Goal: Information Seeking & Learning: Learn about a topic

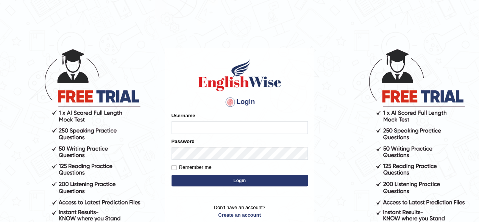
type input "pujan_parramatta"
click at [323, 36] on body "Login Please fix the following errors: Username pujan_parramatta Password Remem…" at bounding box center [239, 135] width 479 height 222
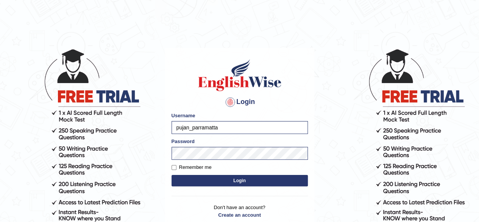
click at [225, 180] on button "Login" at bounding box center [240, 180] width 136 height 11
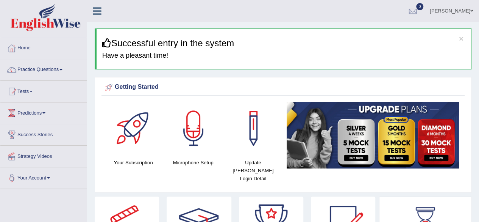
click at [33, 91] on span at bounding box center [31, 92] width 3 height 2
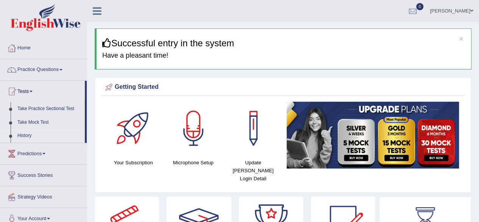
click at [21, 133] on link "History" at bounding box center [49, 136] width 71 height 14
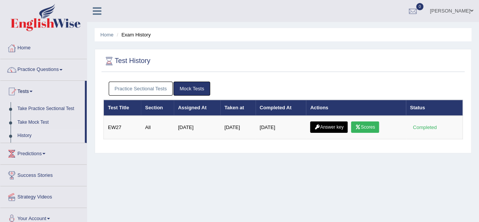
click at [376, 125] on link "Scores" at bounding box center [365, 126] width 28 height 11
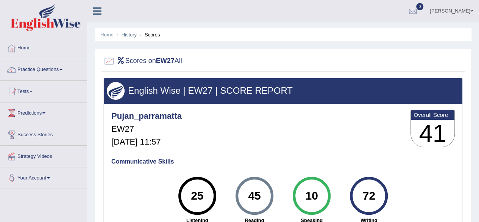
click at [111, 35] on link "Home" at bounding box center [106, 35] width 13 height 6
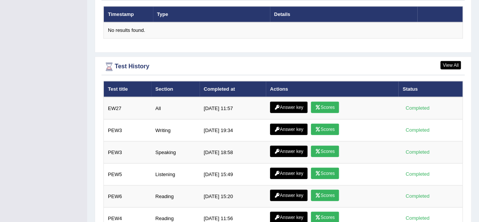
scroll to position [951, 0]
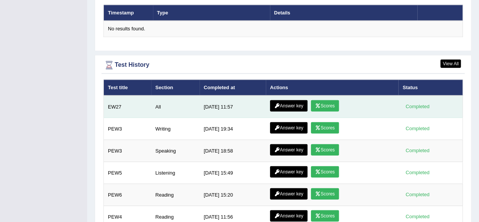
click at [296, 100] on link "Answer key" at bounding box center [289, 105] width 38 height 11
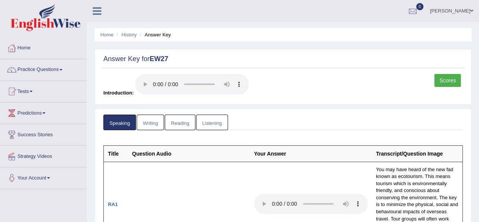
click at [153, 124] on link "Writing" at bounding box center [150, 122] width 27 height 16
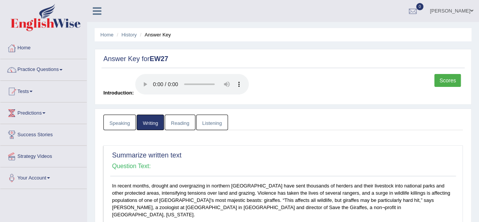
click at [182, 127] on link "Reading" at bounding box center [180, 122] width 30 height 16
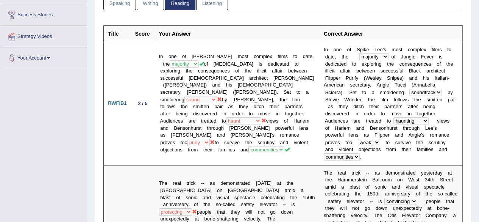
scroll to position [120, 0]
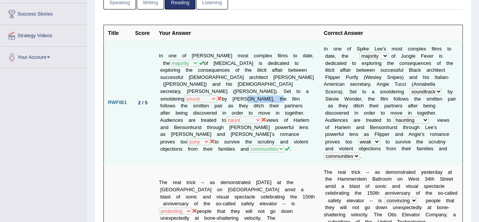
drag, startPoint x: 346, startPoint y: 91, endPoint x: 219, endPoint y: 89, distance: 126.9
click at [219, 89] on td "In one of Spike Lee’s most complex films to date, the majority most main-part e…" at bounding box center [237, 102] width 165 height 123
drag, startPoint x: 200, startPoint y: 112, endPoint x: 215, endPoint y: 111, distance: 15.2
click at [215, 111] on td "In one of Spike Lee’s most complex films to date, the majority most main-part e…" at bounding box center [237, 102] width 165 height 123
drag, startPoint x: 291, startPoint y: 112, endPoint x: 272, endPoint y: 111, distance: 19.0
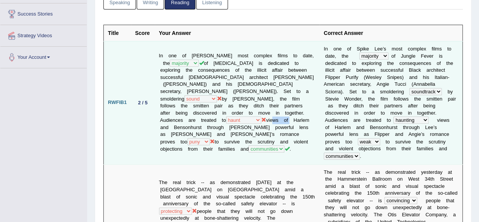
click at [272, 111] on td "In one of Spike Lee’s most complex films to date, the majority most main-part e…" at bounding box center [237, 102] width 165 height 123
drag, startPoint x: 202, startPoint y: 109, endPoint x: 211, endPoint y: 114, distance: 10.7
click at [211, 114] on td "In one of Spike Lee’s most complex films to date, the majority most main-part e…" at bounding box center [237, 102] width 165 height 123
drag, startPoint x: 189, startPoint y: 110, endPoint x: 216, endPoint y: 112, distance: 26.2
click at [216, 112] on td "In one of Spike Lee’s most complex films to date, the majority most main-part e…" at bounding box center [237, 102] width 165 height 123
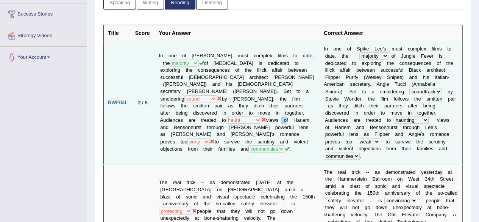
drag, startPoint x: 278, startPoint y: 112, endPoint x: 286, endPoint y: 113, distance: 7.6
click at [286, 113] on td "In one of Spike Lee’s most complex films to date, the majority most main-part e…" at bounding box center [237, 102] width 165 height 123
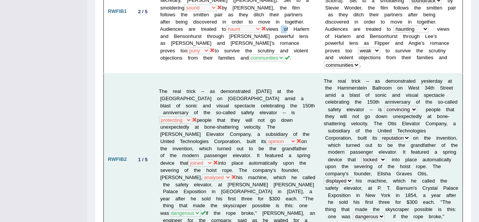
scroll to position [212, 0]
click at [228, 88] on td "The real trick -- as demonstrated yesterday at the Hammerstein Ballroom on West…" at bounding box center [237, 159] width 165 height 172
drag, startPoint x: 245, startPoint y: 91, endPoint x: 239, endPoint y: 101, distance: 11.8
click at [239, 101] on td "The real trick -- as demonstrated yesterday at the Hammerstein Ballroom on West…" at bounding box center [237, 159] width 165 height 172
drag, startPoint x: 230, startPoint y: 86, endPoint x: 255, endPoint y: 85, distance: 25.0
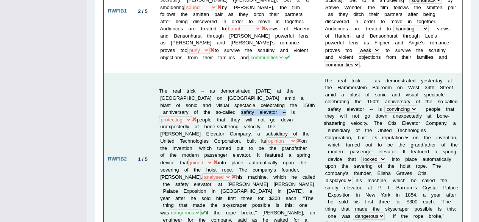
click at [274, 86] on td "The real trick -- as demonstrated yesterday at the Hammerstein Ballroom on West…" at bounding box center [237, 159] width 165 height 172
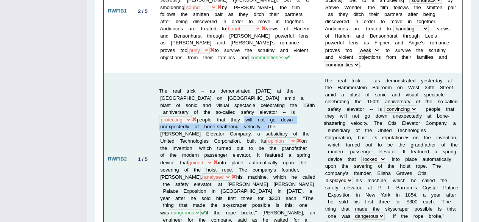
drag, startPoint x: 247, startPoint y: 94, endPoint x: 277, endPoint y: 100, distance: 30.7
click at [277, 100] on td "The real trick -- as demonstrated yesterday at the Hammerstein Ballroom on West…" at bounding box center [237, 159] width 165 height 172
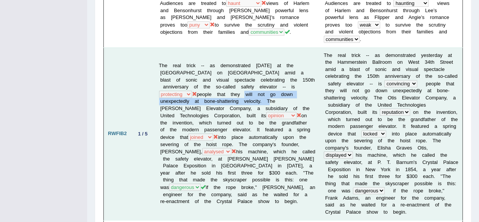
scroll to position [235, 0]
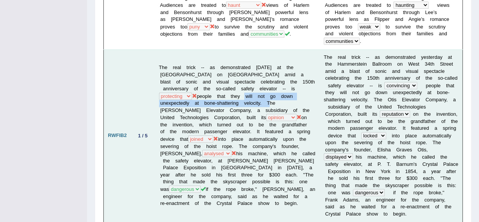
drag, startPoint x: 186, startPoint y: 62, endPoint x: 225, endPoint y: 52, distance: 40.8
click at [291, 62] on td "The real trick -- as demonstrated yesterday at the Hammerstein Ballroom on West…" at bounding box center [237, 135] width 165 height 172
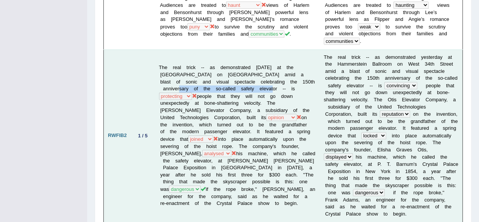
drag, startPoint x: 177, startPoint y: 63, endPoint x: 261, endPoint y: 62, distance: 84.1
click at [261, 62] on td "The real trick -- as demonstrated yesterday at the Hammerstein Ballroom on West…" at bounding box center [237, 135] width 165 height 172
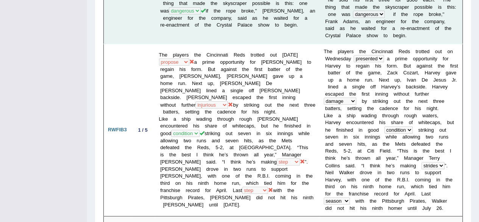
scroll to position [0, 0]
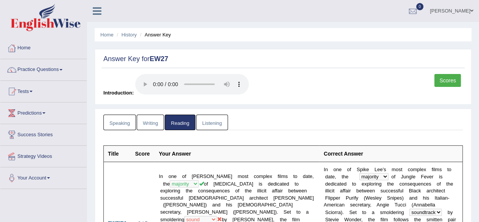
click at [214, 124] on link "Listening" at bounding box center [212, 122] width 32 height 16
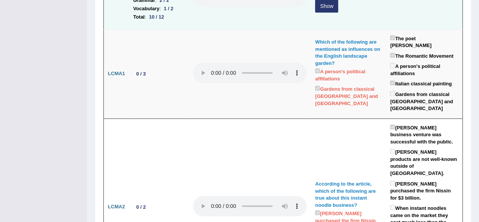
scroll to position [69, 0]
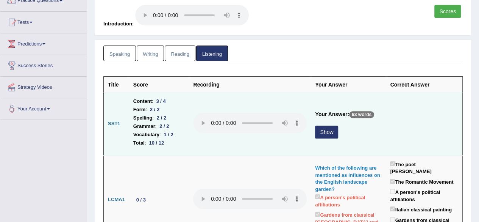
click at [323, 131] on button "Show" at bounding box center [326, 131] width 23 height 13
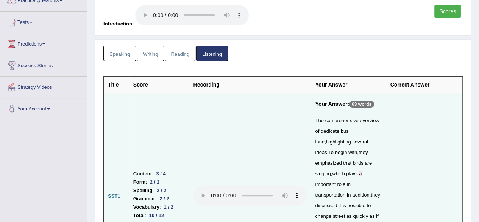
click at [179, 54] on link "Reading" at bounding box center [180, 53] width 30 height 16
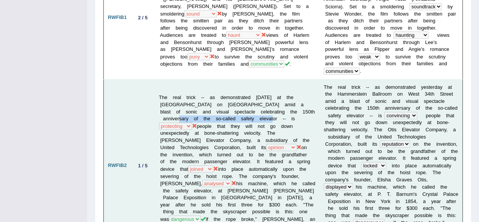
scroll to position [206, 0]
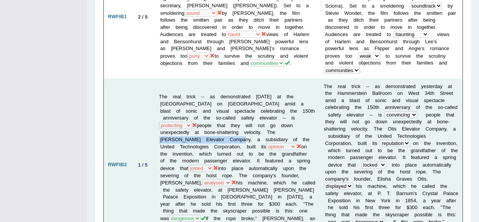
drag, startPoint x: 282, startPoint y: 106, endPoint x: 220, endPoint y: 110, distance: 61.9
click at [220, 110] on td "The real trick -- as demonstrated yesterday at the Hammerstein Ballroom on West…" at bounding box center [237, 164] width 165 height 172
drag, startPoint x: 226, startPoint y: 110, endPoint x: 220, endPoint y: 117, distance: 9.1
click at [220, 117] on td "The real trick -- as demonstrated yesterday at the Hammerstein Ballroom on West…" at bounding box center [237, 164] width 165 height 172
click at [251, 119] on td "The real trick -- as demonstrated yesterday at the Hammerstein Ballroom on West…" at bounding box center [237, 164] width 165 height 172
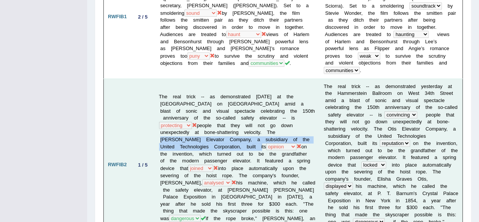
drag, startPoint x: 286, startPoint y: 104, endPoint x: 247, endPoint y: 119, distance: 41.2
click at [247, 119] on td "The real trick -- as demonstrated yesterday at the Hammerstein Ballroom on West…" at bounding box center [237, 164] width 165 height 172
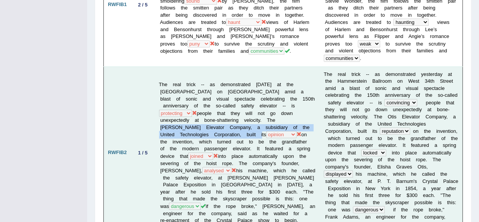
scroll to position [219, 0]
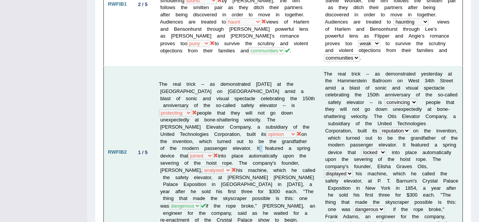
click at [256, 119] on td "The real trick -- as demonstrated yesterday at the Hammerstein Ballroom on West…" at bounding box center [237, 152] width 165 height 172
drag, startPoint x: 226, startPoint y: 134, endPoint x: 292, endPoint y: 136, distance: 66.3
click at [292, 136] on td "The real trick -- as demonstrated yesterday at the Hammerstein Ballroom on West…" at bounding box center [237, 152] width 165 height 172
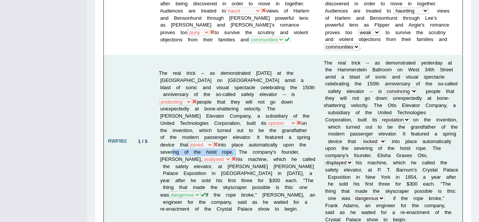
scroll to position [230, 0]
drag, startPoint x: 195, startPoint y: 137, endPoint x: 227, endPoint y: 138, distance: 31.5
click at [227, 138] on td "The real trick -- as demonstrated yesterday at the Hammerstein Ballroom on West…" at bounding box center [237, 141] width 165 height 172
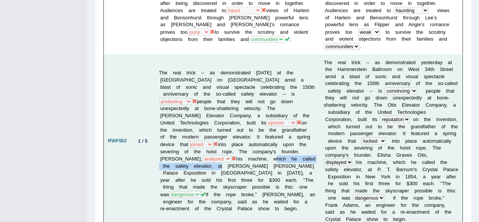
drag, startPoint x: 232, startPoint y: 137, endPoint x: 209, endPoint y: 144, distance: 23.8
click at [202, 144] on td "The real trick -- as demonstrated yesterday at the Hammerstein Ballroom on West…" at bounding box center [237, 141] width 165 height 172
click at [212, 144] on td "The real trick -- as demonstrated yesterday at the Hammerstein Ballroom on West…" at bounding box center [237, 141] width 165 height 172
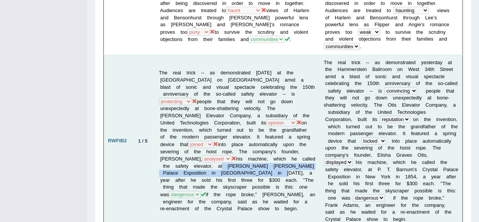
drag, startPoint x: 247, startPoint y: 151, endPoint x: 203, endPoint y: 142, distance: 45.2
click at [203, 142] on td "The real trick -- as demonstrated yesterday at the Hammerstein Ballroom on West…" at bounding box center [237, 141] width 165 height 172
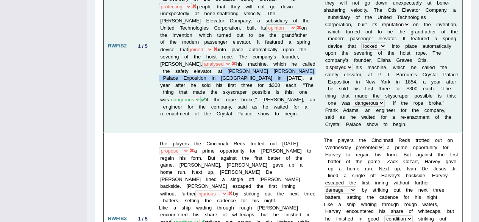
scroll to position [325, 0]
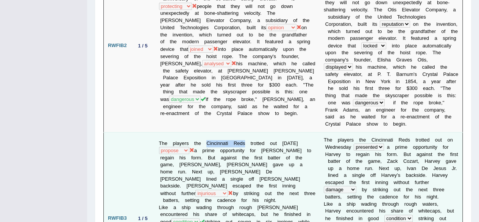
drag, startPoint x: 244, startPoint y: 113, endPoint x: 207, endPoint y: 112, distance: 37.1
click at [207, 132] on td "The players the Cincinnati Reds trotted out on Wednesday presented present furn…" at bounding box center [237, 218] width 165 height 172
drag, startPoint x: 185, startPoint y: 121, endPoint x: 164, endPoint y: 110, distance: 23.4
click at [164, 132] on td "The players the Cincinnati Reds trotted out on Wednesday presented present furn…" at bounding box center [237, 218] width 165 height 172
click at [209, 132] on td "The players the Cincinnati Reds trotted out on Wednesday presented present furn…" at bounding box center [237, 218] width 165 height 172
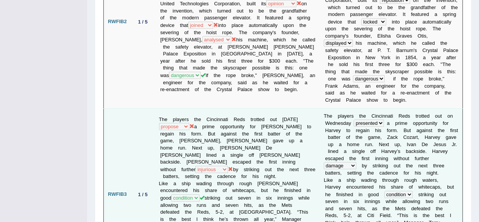
scroll to position [349, 0]
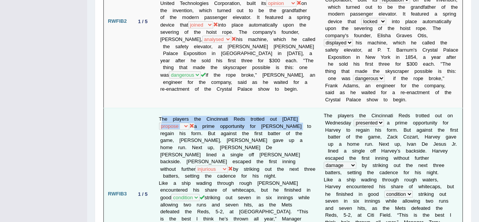
drag, startPoint x: 163, startPoint y: 89, endPoint x: 185, endPoint y: 100, distance: 24.9
click at [185, 108] on td "The players the Cincinnati Reds trotted out on Wednesday presented present furn…" at bounding box center [237, 194] width 165 height 172
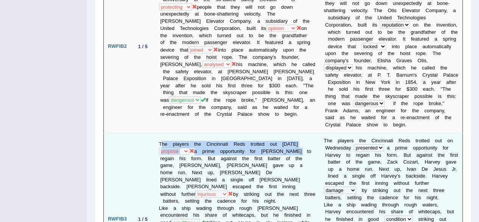
scroll to position [0, 0]
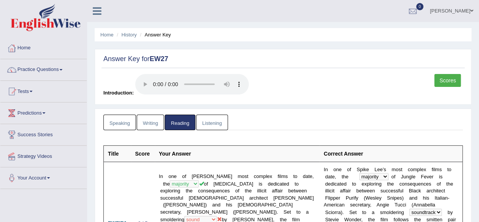
click at [208, 119] on link "Listening" at bounding box center [212, 122] width 32 height 16
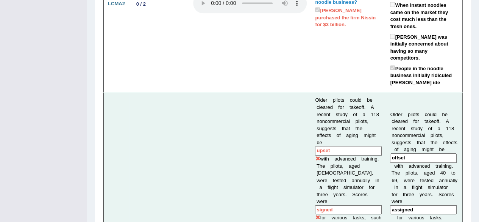
scroll to position [542, 0]
drag, startPoint x: 323, startPoint y: 72, endPoint x: 355, endPoint y: 82, distance: 33.5
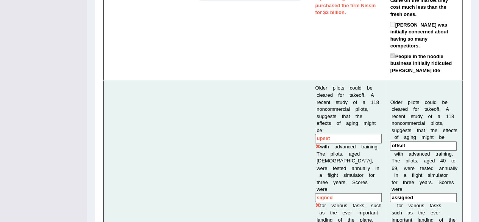
scroll to position [555, 0]
drag, startPoint x: 351, startPoint y: 107, endPoint x: 339, endPoint y: 119, distance: 17.2
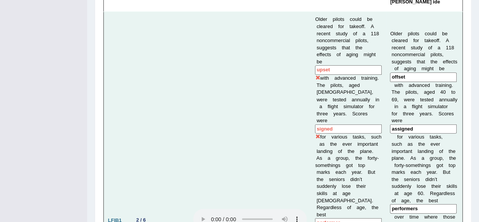
scroll to position [624, 0]
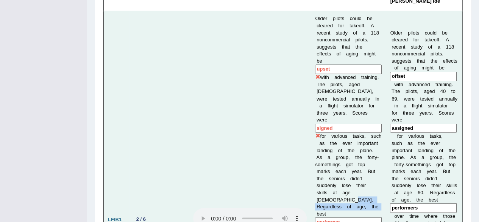
drag, startPoint x: 348, startPoint y: 119, endPoint x: 336, endPoint y: 136, distance: 21.5
click at [336, 136] on td "Older pilots could be cleared for takeoff. A recent study of a 118 noncommercia…" at bounding box center [348, 219] width 75 height 416
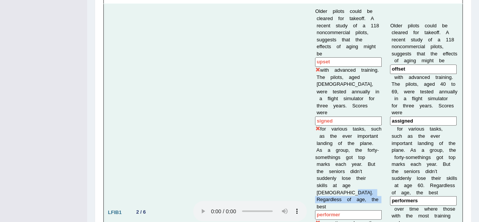
scroll to position [632, 0]
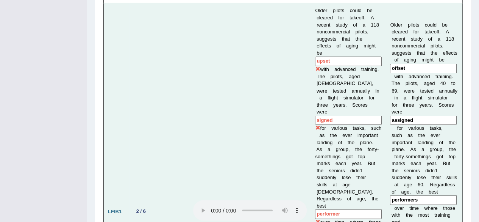
click at [299, 125] on td at bounding box center [250, 211] width 122 height 416
drag, startPoint x: 330, startPoint y: 135, endPoint x: 355, endPoint y: 138, distance: 25.9
click at [355, 138] on td "Older pilots could be cleared for takeoff. A recent study of a 118 noncommercia…" at bounding box center [348, 211] width 75 height 416
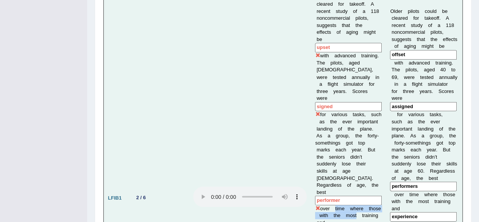
scroll to position [646, 0]
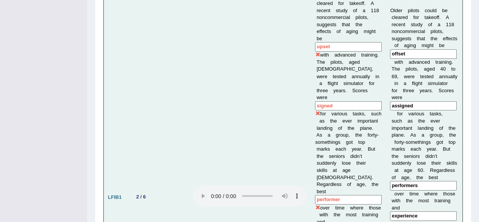
click at [341, 135] on td "Older pilots could be cleared for takeoff. A recent study of a 118 noncommercia…" at bounding box center [348, 197] width 75 height 416
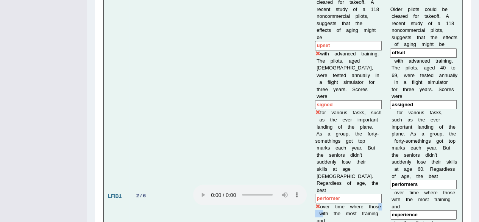
drag, startPoint x: 312, startPoint y: 127, endPoint x: 325, endPoint y: 127, distance: 12.9
click at [325, 127] on td "Older pilots could be cleared for takeoff. A recent study of a 118 noncommercia…" at bounding box center [348, 195] width 75 height 416
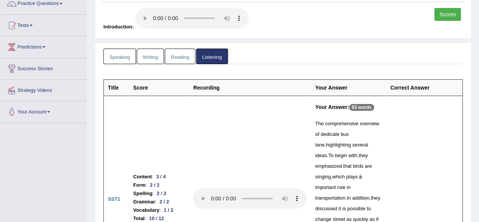
scroll to position [0, 0]
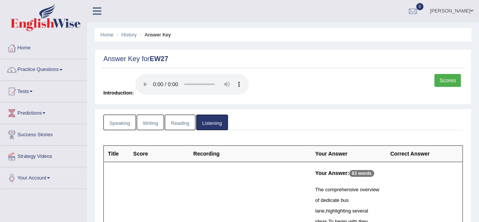
click at [119, 124] on link "Speaking" at bounding box center [119, 122] width 33 height 16
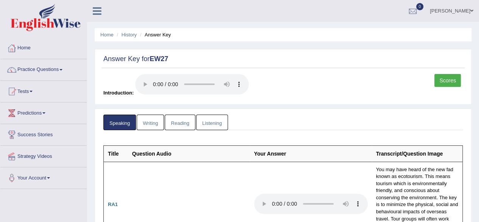
click at [450, 78] on link "Scores" at bounding box center [448, 80] width 27 height 13
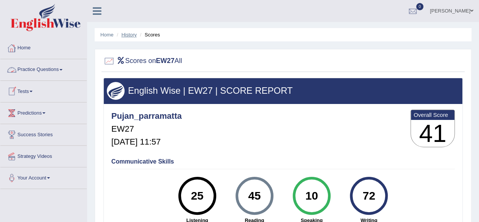
click at [126, 34] on link "History" at bounding box center [129, 35] width 15 height 6
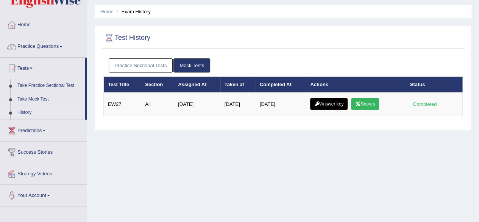
scroll to position [23, 0]
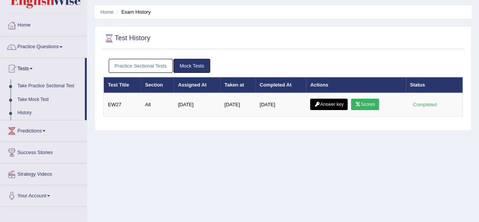
click at [149, 68] on link "Practice Sectional Tests" at bounding box center [141, 66] width 64 height 14
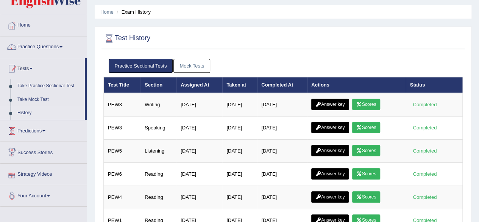
click at [25, 113] on link "History" at bounding box center [49, 113] width 71 height 14
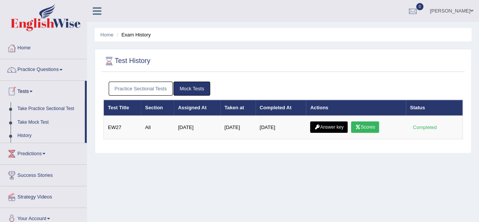
click at [28, 90] on link "Tests" at bounding box center [42, 90] width 84 height 19
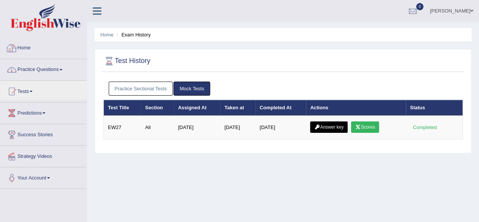
click at [25, 47] on link "Home" at bounding box center [43, 47] width 86 height 19
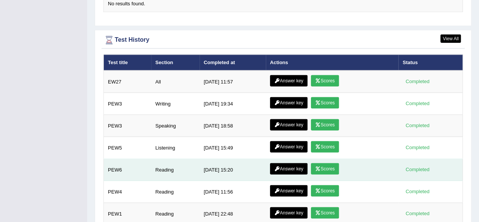
scroll to position [974, 0]
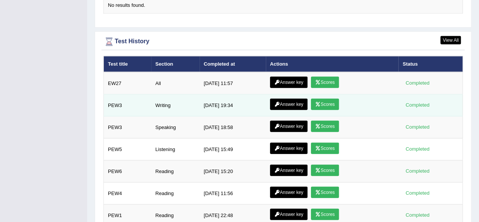
click at [320, 99] on link "Scores" at bounding box center [325, 104] width 28 height 11
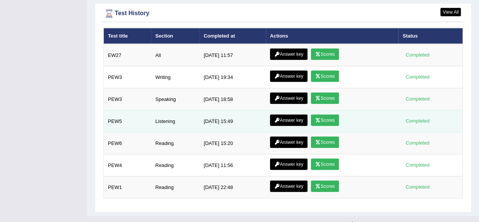
click at [319, 118] on icon at bounding box center [318, 120] width 6 height 5
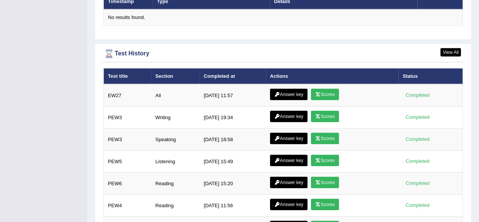
scroll to position [962, 0]
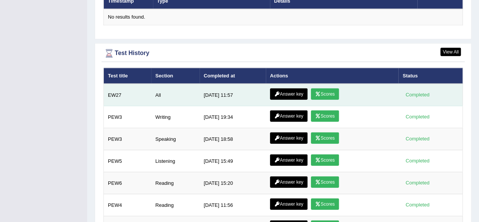
click at [296, 88] on link "Answer key" at bounding box center [289, 93] width 38 height 11
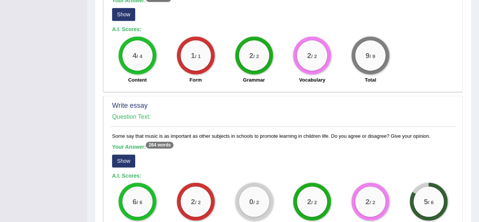
scroll to position [493, 0]
click at [119, 154] on button "Show" at bounding box center [123, 160] width 23 height 13
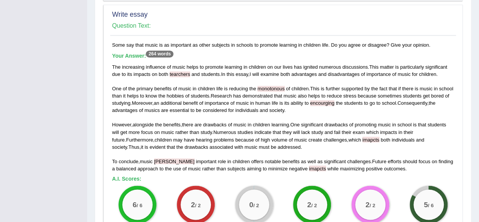
scroll to position [584, 0]
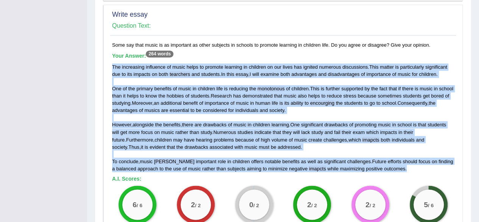
drag, startPoint x: 113, startPoint y: 50, endPoint x: 424, endPoint y: 153, distance: 327.5
click at [424, 153] on div "The increasing influence of music helps to promote learning in children on our …" at bounding box center [283, 117] width 342 height 109
copy div "The increasing influence of music helps to promote learning in children on our …"
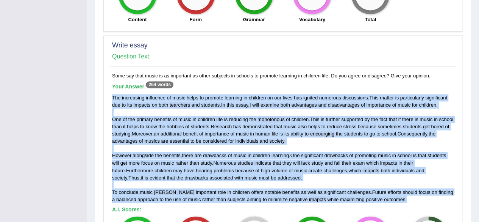
scroll to position [553, 0]
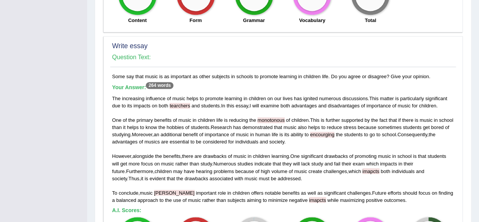
click at [113, 73] on div "Some say that music is as important as other subjects in schools to promote lea…" at bounding box center [283, 195] width 346 height 244
drag, startPoint x: 113, startPoint y: 58, endPoint x: 448, endPoint y: 59, distance: 334.9
click at [448, 73] on div "Some say that music is as important as other subjects in schools to promote lea…" at bounding box center [283, 195] width 346 height 244
copy div "Some say that music is as important as other subjects in schools to promote lea…"
click at [110, 85] on div "Some say that music is as important as other subjects in schools to promote lea…" at bounding box center [283, 195] width 346 height 244
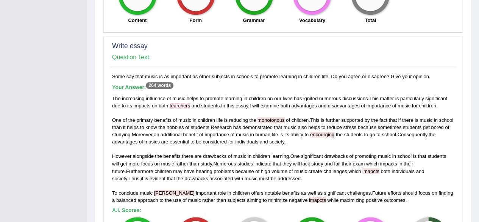
click at [110, 85] on div "Some say that music is as important as other subjects in schools to promote lea…" at bounding box center [283, 195] width 346 height 244
click at [113, 95] on span "The" at bounding box center [116, 98] width 8 height 6
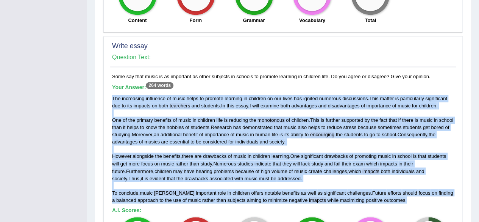
drag, startPoint x: 112, startPoint y: 79, endPoint x: 421, endPoint y: 181, distance: 325.3
click at [421, 181] on div "The increasing influence of music helps to promote learning in children on our …" at bounding box center [283, 149] width 342 height 109
copy div "The increasing influence of music helps to promote learning in children on our …"
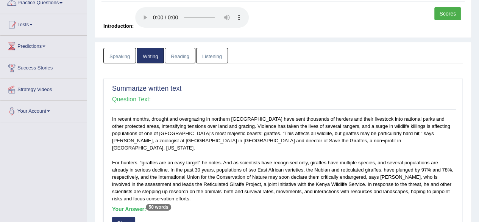
scroll to position [0, 0]
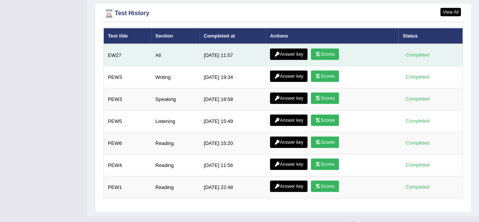
click at [292, 48] on link "Answer key" at bounding box center [289, 53] width 38 height 11
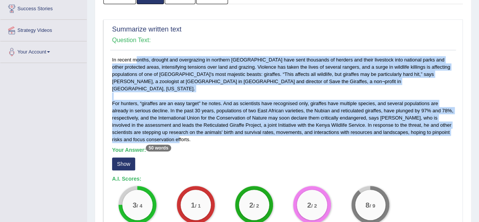
drag, startPoint x: 112, startPoint y: 56, endPoint x: 161, endPoint y: 134, distance: 92.2
click at [161, 134] on div "In recent months, drought and overgrazing in northern Kenya have sent thousands…" at bounding box center [283, 146] width 346 height 181
copy div "In recent months, drought and overgrazing in northern Kenya have sent thousands…"
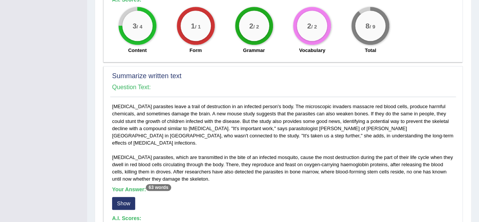
scroll to position [305, 0]
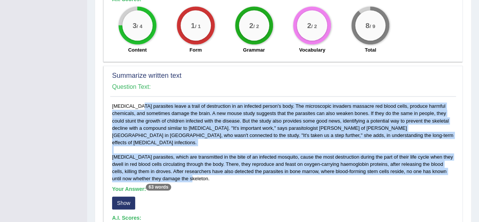
drag, startPoint x: 112, startPoint y: 95, endPoint x: 187, endPoint y: 163, distance: 100.9
click at [187, 163] on div "Malaria parasites leave a trail of destruction in an infected person's body. Th…" at bounding box center [283, 189] width 346 height 174
copy div "Malaria parasites leave a trail of destruction in an infected person's body. Th…"
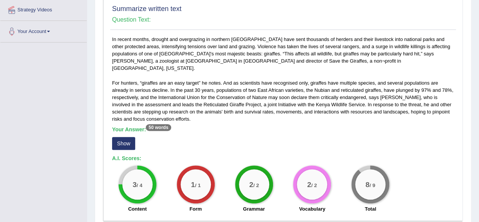
scroll to position [0, 0]
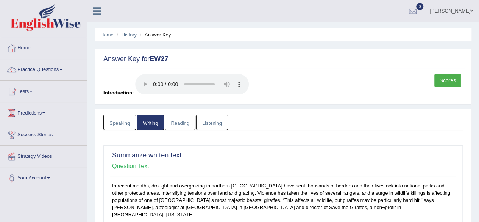
click at [39, 70] on link "Practice Questions" at bounding box center [43, 68] width 86 height 19
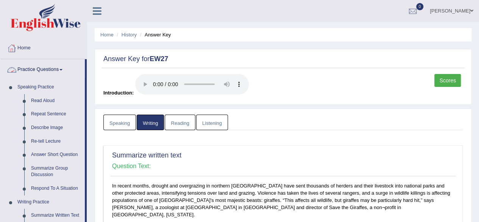
click at [50, 69] on link "Practice Questions" at bounding box center [42, 68] width 84 height 19
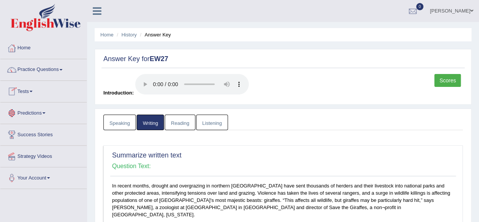
click at [29, 92] on link "Tests" at bounding box center [43, 90] width 86 height 19
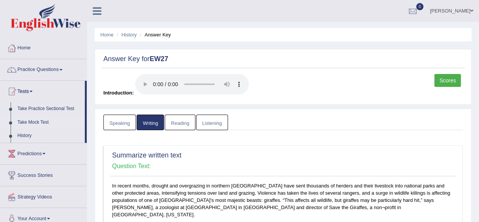
click at [29, 122] on link "Take Mock Test" at bounding box center [49, 123] width 71 height 14
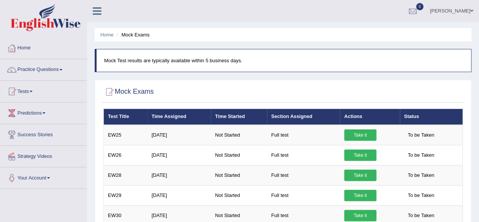
click at [28, 99] on link "Tests" at bounding box center [43, 90] width 86 height 19
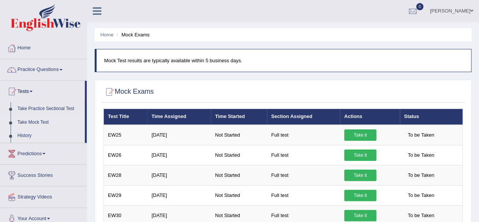
click at [24, 137] on link "History" at bounding box center [49, 136] width 71 height 14
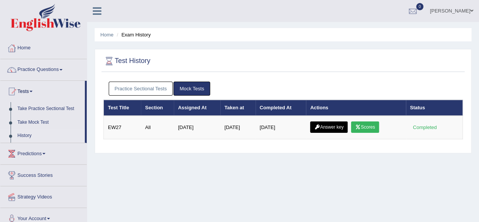
click at [158, 91] on link "Practice Sectional Tests" at bounding box center [141, 88] width 64 height 14
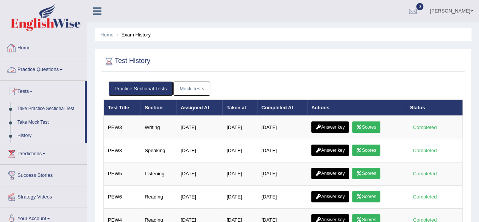
click at [24, 48] on link "Home" at bounding box center [43, 47] width 86 height 19
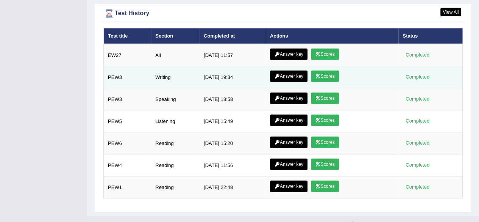
click at [317, 74] on icon at bounding box center [318, 76] width 6 height 5
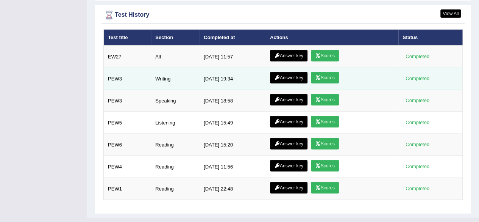
click at [284, 72] on link "Answer key" at bounding box center [289, 77] width 38 height 11
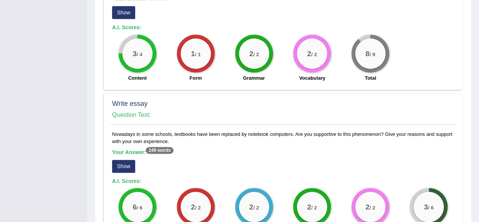
scroll to position [486, 0]
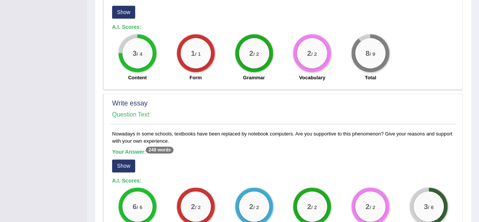
drag, startPoint x: 111, startPoint y: 136, endPoint x: 167, endPoint y: 144, distance: 56.6
click at [167, 144] on div "Nowadays in some schools, textbooks have been replaced by notebook computers. A…" at bounding box center [283, 208] width 346 height 157
copy div "Nowadays in some schools, textbooks have been replaced by notebook computers. A…"
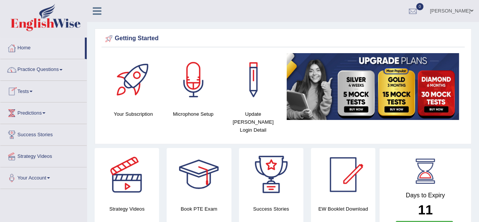
click at [30, 73] on link "Practice Questions" at bounding box center [43, 68] width 86 height 19
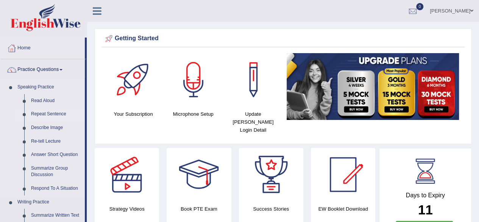
click at [40, 115] on link "Repeat Sentence" at bounding box center [56, 114] width 57 height 14
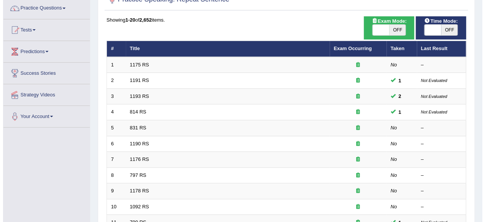
scroll to position [61, 0]
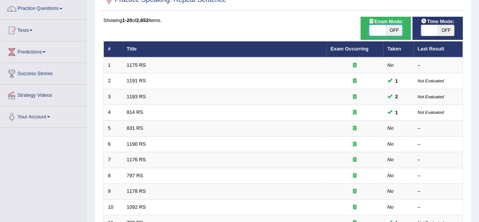
drag, startPoint x: 0, startPoint y: 0, endPoint x: 380, endPoint y: 30, distance: 380.8
click at [380, 30] on span at bounding box center [377, 30] width 17 height 11
click at [391, 30] on span "OFF" at bounding box center [394, 30] width 17 height 11
checkbox input "true"
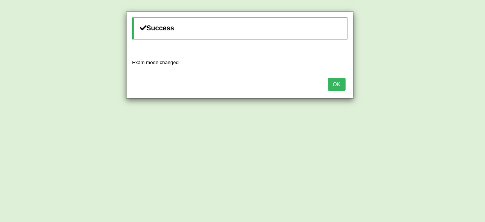
click at [342, 79] on button "OK" at bounding box center [336, 84] width 17 height 13
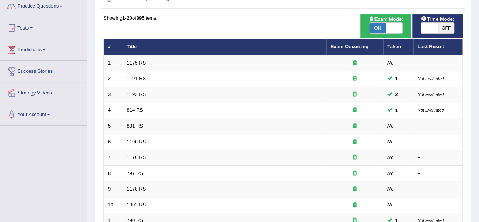
click at [439, 27] on span "OFF" at bounding box center [446, 28] width 17 height 11
checkbox input "true"
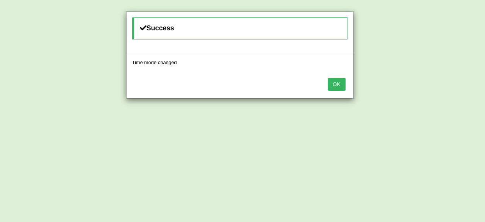
click at [341, 86] on button "OK" at bounding box center [336, 84] width 17 height 13
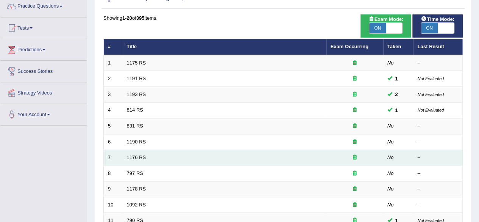
scroll to position [276, 0]
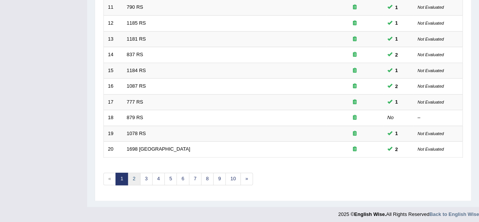
click at [134, 178] on link "2" at bounding box center [134, 178] width 13 height 13
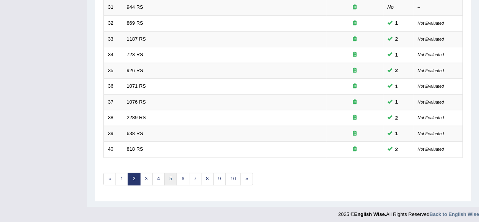
click at [169, 174] on link "5" at bounding box center [170, 178] width 13 height 13
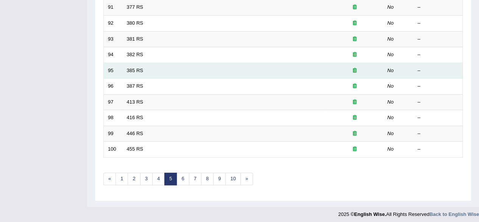
scroll to position [203, 0]
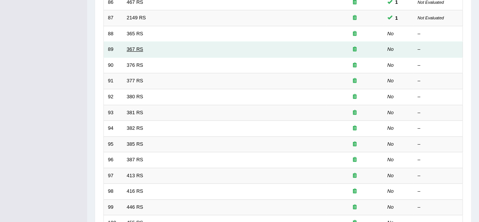
click at [138, 47] on link "367 RS" at bounding box center [135, 49] width 16 height 6
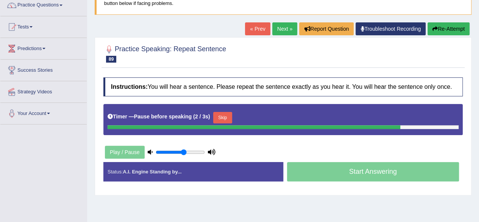
click at [228, 114] on button "Skip" at bounding box center [222, 117] width 19 height 11
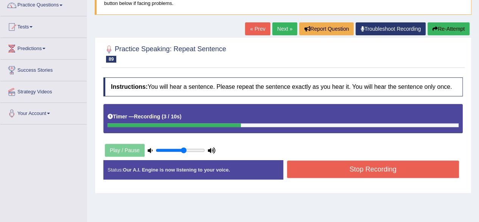
click at [318, 161] on button "Stop Recording" at bounding box center [373, 168] width 172 height 17
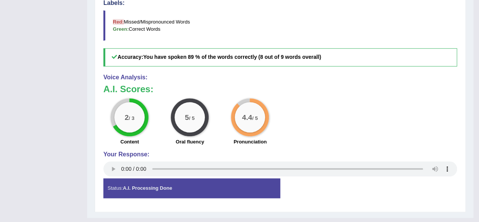
scroll to position [322, 0]
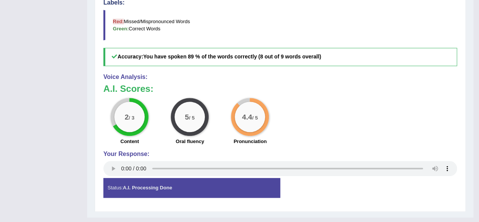
click at [322, 201] on div "Status: A.I. Processing Done Start Answering Stop Recording" at bounding box center [280, 191] width 354 height 27
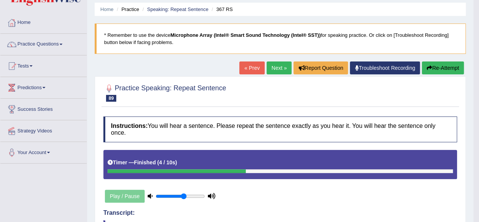
scroll to position [20, 0]
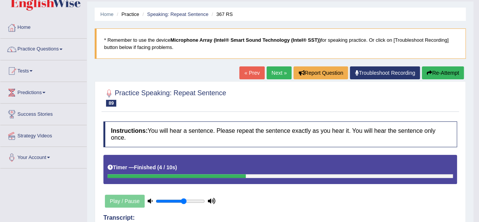
click at [276, 75] on link "Next »" at bounding box center [279, 72] width 25 height 13
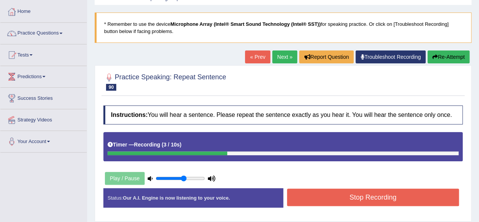
click at [363, 194] on button "Stop Recording" at bounding box center [373, 196] width 172 height 17
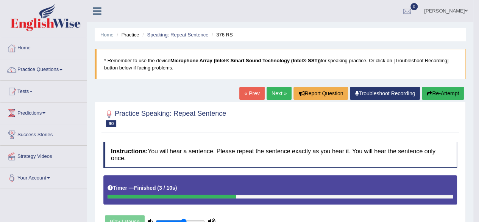
click at [274, 94] on link "Next »" at bounding box center [279, 93] width 25 height 13
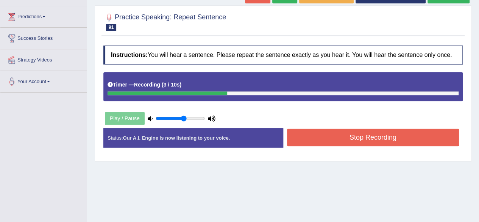
click at [344, 142] on button "Stop Recording" at bounding box center [373, 136] width 172 height 17
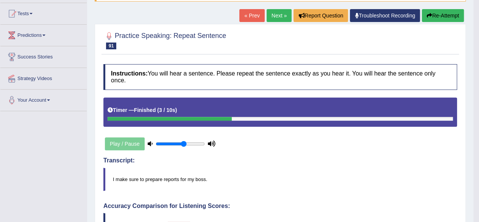
scroll to position [77, 0]
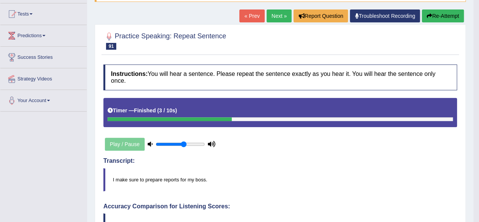
click at [278, 19] on link "Next »" at bounding box center [279, 15] width 25 height 13
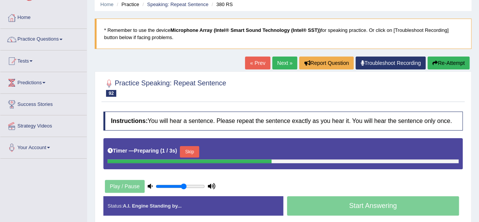
click at [196, 147] on button "Skip" at bounding box center [189, 151] width 19 height 11
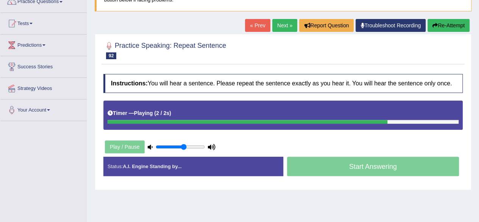
scroll to position [68, 0]
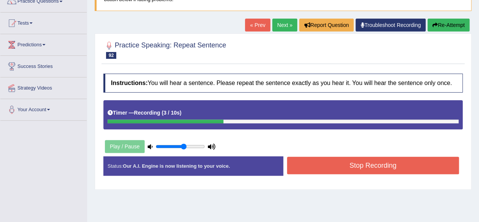
click at [369, 160] on button "Stop Recording" at bounding box center [373, 164] width 172 height 17
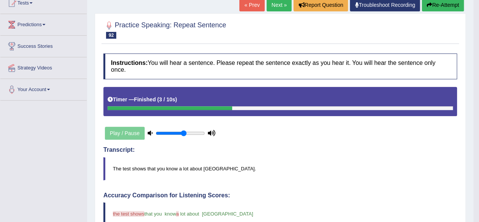
scroll to position [0, 0]
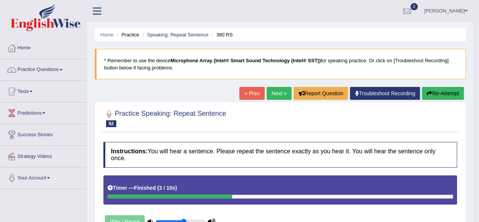
click at [277, 94] on link "Next »" at bounding box center [279, 93] width 25 height 13
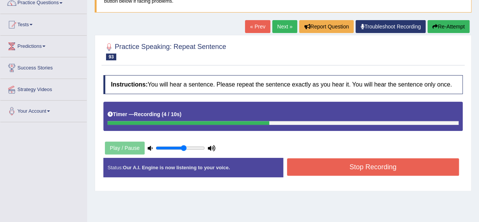
click at [333, 170] on button "Stop Recording" at bounding box center [373, 166] width 172 height 17
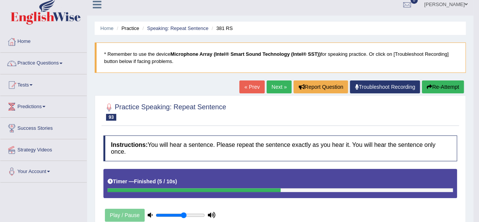
scroll to position [3, 0]
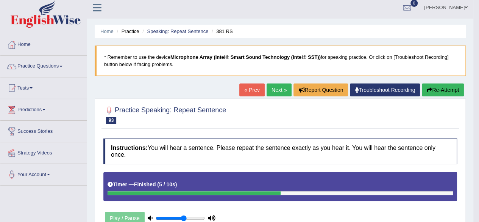
click at [273, 88] on link "Next »" at bounding box center [279, 89] width 25 height 13
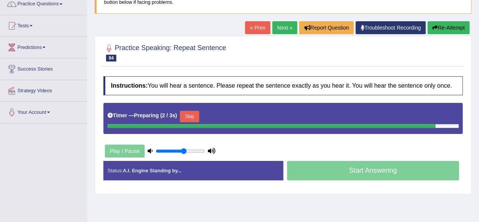
click at [193, 111] on button "Skip" at bounding box center [189, 116] width 19 height 11
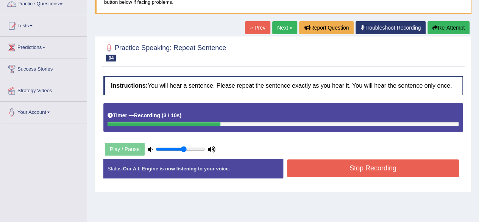
click at [350, 169] on button "Stop Recording" at bounding box center [373, 167] width 172 height 17
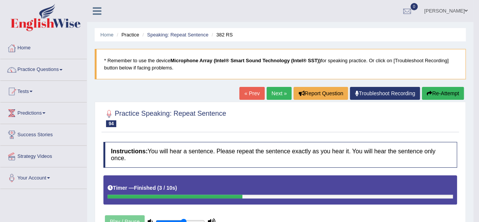
click at [273, 93] on link "Next »" at bounding box center [279, 93] width 25 height 13
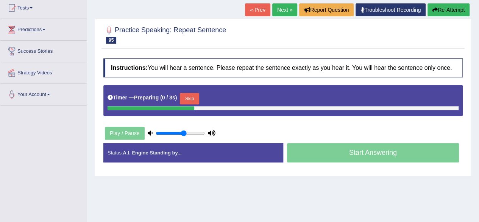
click at [191, 100] on button "Skip" at bounding box center [189, 98] width 19 height 11
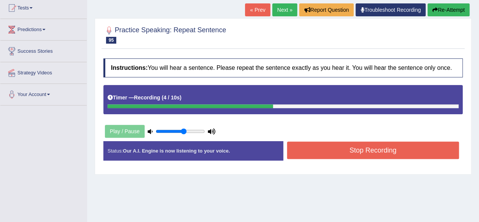
click at [356, 147] on button "Stop Recording" at bounding box center [373, 149] width 172 height 17
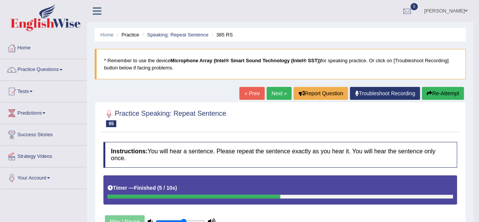
click at [271, 96] on link "Next »" at bounding box center [279, 93] width 25 height 13
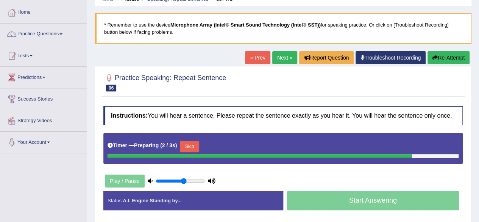
click at [199, 144] on button "Skip" at bounding box center [189, 146] width 19 height 11
click at [224, 144] on button "Skip" at bounding box center [222, 146] width 19 height 11
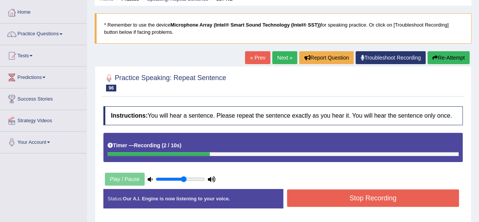
click at [319, 192] on button "Stop Recording" at bounding box center [373, 197] width 172 height 17
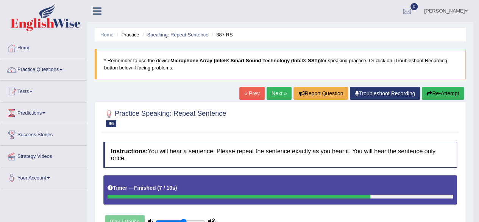
click at [280, 99] on link "Next »" at bounding box center [279, 93] width 25 height 13
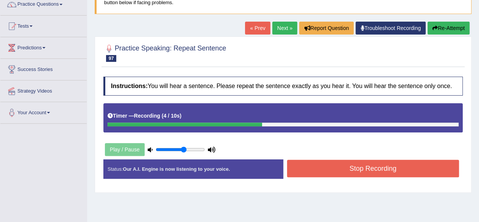
click at [336, 163] on button "Stop Recording" at bounding box center [373, 167] width 172 height 17
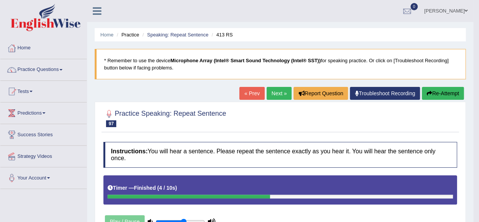
click at [445, 96] on button "Re-Attempt" at bounding box center [443, 93] width 42 height 13
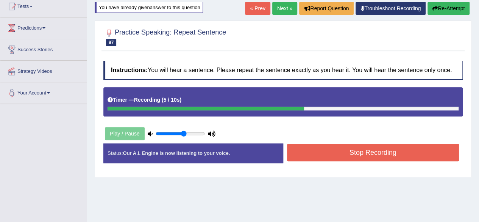
click at [453, 4] on button "Re-Attempt" at bounding box center [449, 8] width 42 height 13
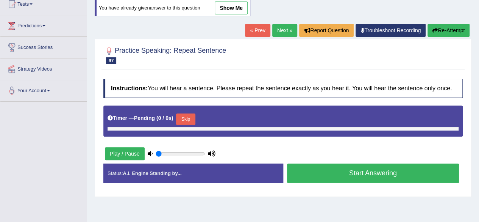
type input "0.6"
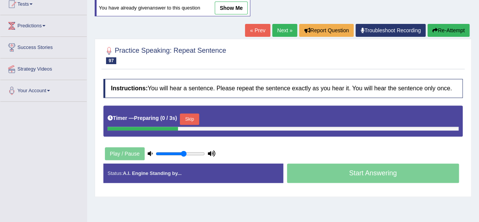
click at [189, 119] on button "Skip" at bounding box center [189, 118] width 19 height 11
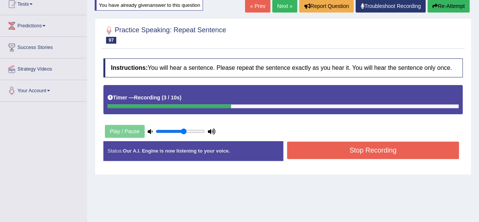
click at [365, 149] on button "Stop Recording" at bounding box center [373, 149] width 172 height 17
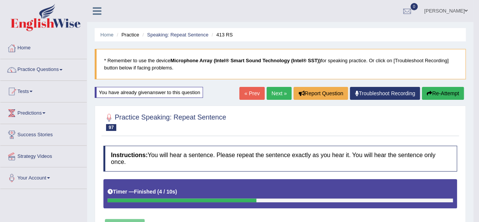
click at [277, 96] on link "Next »" at bounding box center [279, 93] width 25 height 13
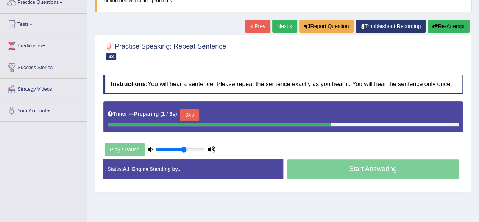
click at [194, 117] on button "Skip" at bounding box center [189, 114] width 19 height 11
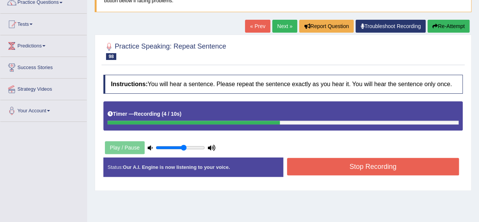
click at [336, 170] on button "Stop Recording" at bounding box center [373, 166] width 172 height 17
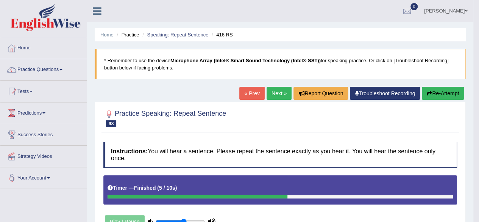
click at [273, 91] on link "Next »" at bounding box center [279, 93] width 25 height 13
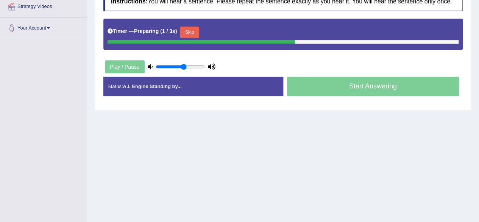
click at [196, 29] on button "Skip" at bounding box center [189, 32] width 19 height 11
click at [221, 30] on button "Skip" at bounding box center [222, 32] width 19 height 11
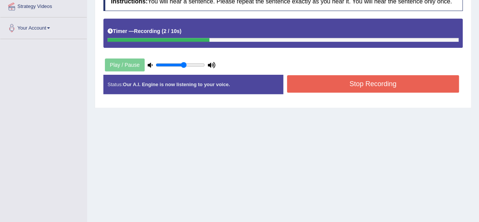
click at [322, 79] on button "Stop Recording" at bounding box center [373, 83] width 172 height 17
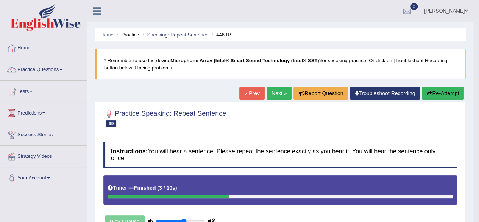
click at [280, 92] on link "Next »" at bounding box center [279, 93] width 25 height 13
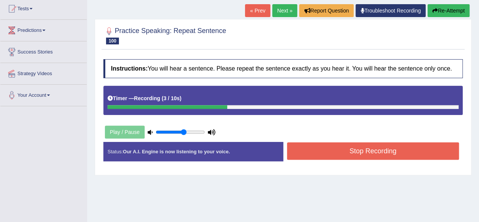
click at [344, 154] on button "Stop Recording" at bounding box center [373, 150] width 172 height 17
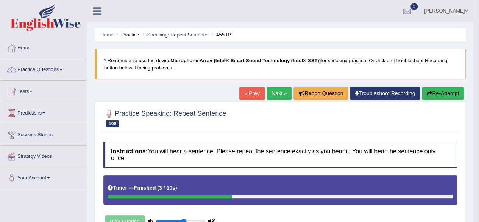
click at [274, 90] on link "Next »" at bounding box center [279, 93] width 25 height 13
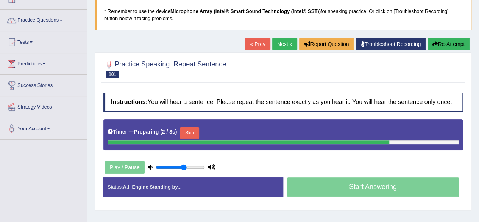
click at [191, 129] on button "Skip" at bounding box center [189, 132] width 19 height 11
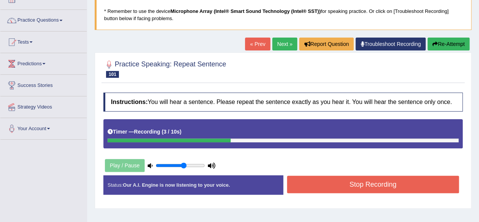
click at [309, 182] on button "Stop Recording" at bounding box center [373, 183] width 172 height 17
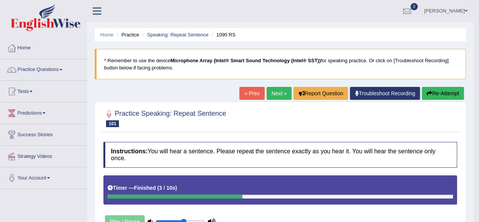
click at [272, 91] on link "Next »" at bounding box center [279, 93] width 25 height 13
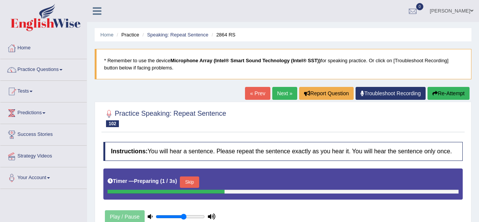
click at [197, 176] on button "Skip" at bounding box center [189, 181] width 19 height 11
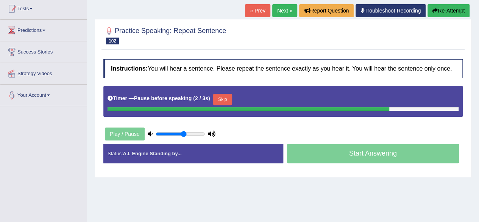
click at [230, 100] on button "Skip" at bounding box center [222, 99] width 19 height 11
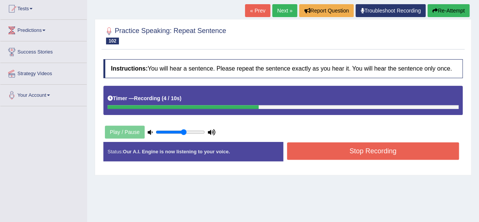
click at [391, 150] on button "Stop Recording" at bounding box center [373, 150] width 172 height 17
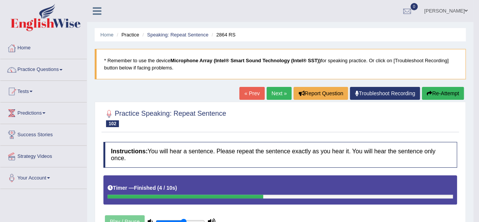
click at [279, 91] on link "Next »" at bounding box center [279, 93] width 25 height 13
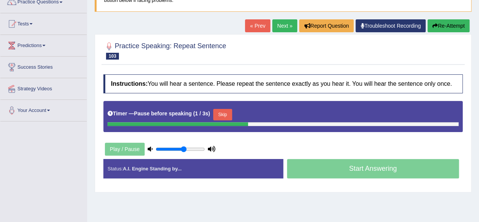
click at [232, 111] on button "Skip" at bounding box center [222, 114] width 19 height 11
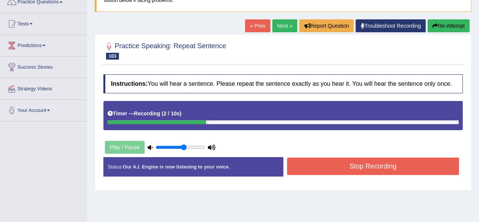
click at [355, 166] on button "Stop Recording" at bounding box center [373, 165] width 172 height 17
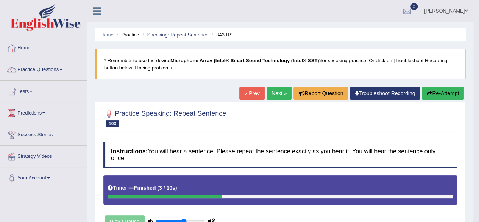
click at [272, 95] on link "Next »" at bounding box center [279, 93] width 25 height 13
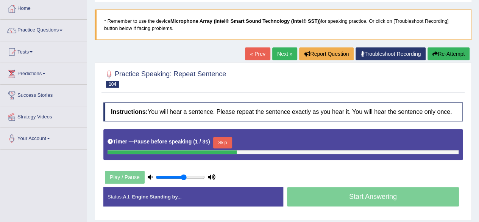
click at [224, 141] on button "Skip" at bounding box center [222, 142] width 19 height 11
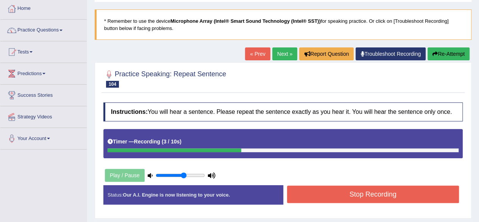
click at [342, 200] on button "Stop Recording" at bounding box center [373, 193] width 172 height 17
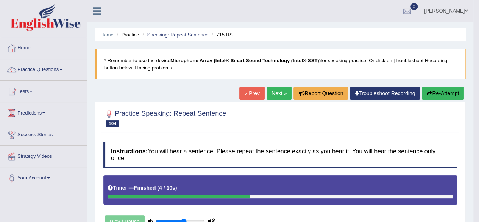
click at [279, 93] on link "Next »" at bounding box center [279, 93] width 25 height 13
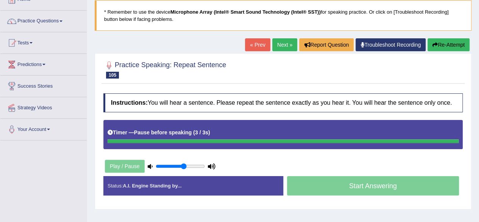
click at [225, 127] on div "Timer — Pause before speaking ( 3 / 3s )" at bounding box center [283, 132] width 351 height 13
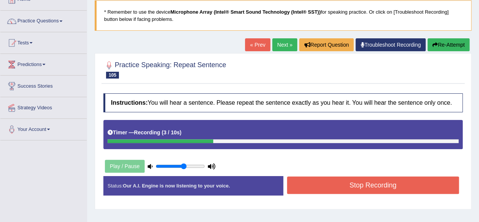
click at [350, 188] on button "Stop Recording" at bounding box center [373, 184] width 172 height 17
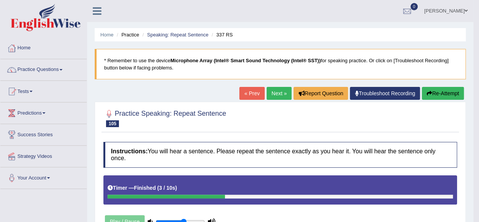
click at [53, 72] on link "Practice Questions" at bounding box center [43, 68] width 86 height 19
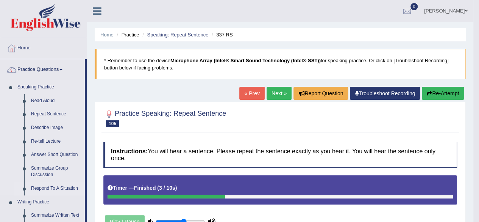
click at [63, 191] on link "Respond To A Situation" at bounding box center [56, 188] width 57 height 14
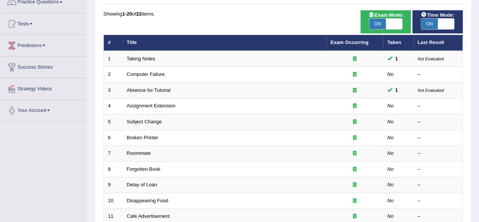
scroll to position [69, 0]
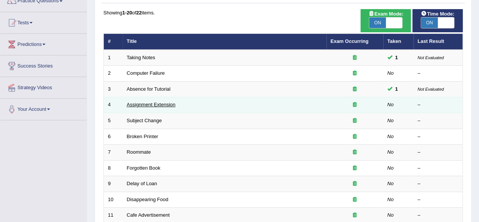
click at [149, 103] on link "Assignment Extension" at bounding box center [151, 105] width 49 height 6
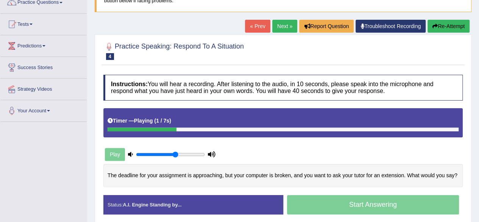
scroll to position [73, 0]
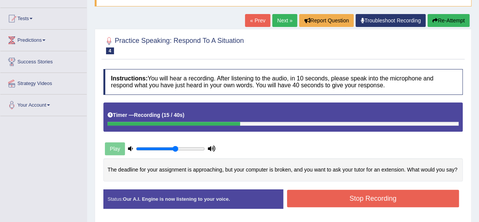
click at [436, 19] on icon "button" at bounding box center [435, 20] width 5 height 5
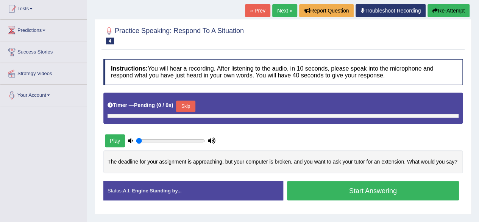
type input "0.6"
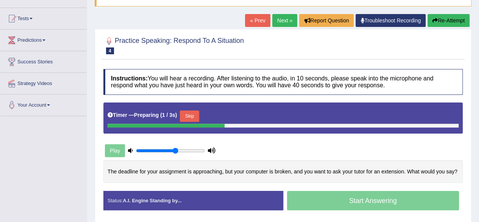
click at [191, 112] on button "Skip" at bounding box center [189, 115] width 19 height 11
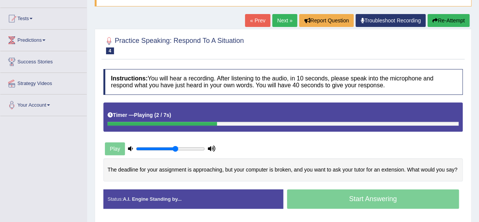
click at [377, 199] on div "Start Answering" at bounding box center [373, 199] width 180 height 21
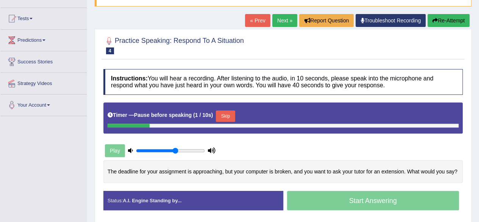
click at [229, 113] on button "Skip" at bounding box center [225, 115] width 19 height 11
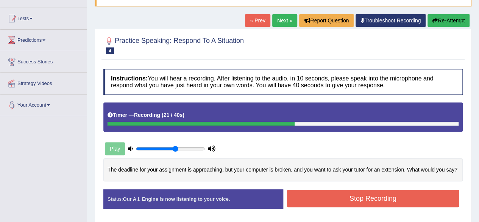
click at [329, 196] on button "Stop Recording" at bounding box center [373, 197] width 172 height 17
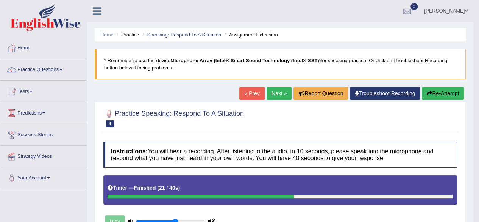
click at [280, 90] on link "Next »" at bounding box center [279, 93] width 25 height 13
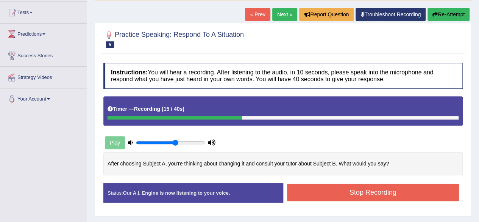
click at [446, 13] on button "Re-Attempt" at bounding box center [449, 14] width 42 height 13
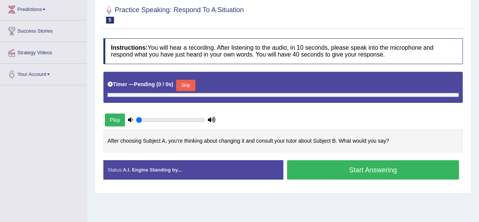
type input "0.6"
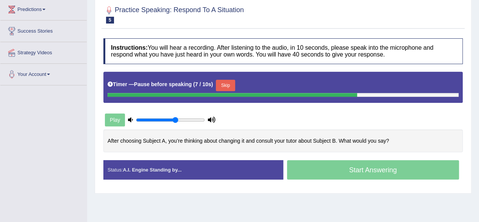
click at [233, 83] on button "Skip" at bounding box center [225, 85] width 19 height 11
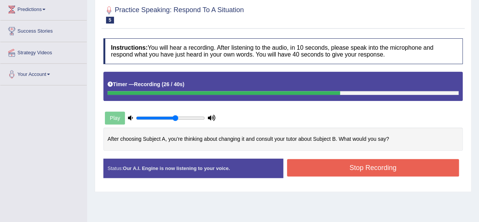
click at [368, 169] on button "Stop Recording" at bounding box center [373, 167] width 172 height 17
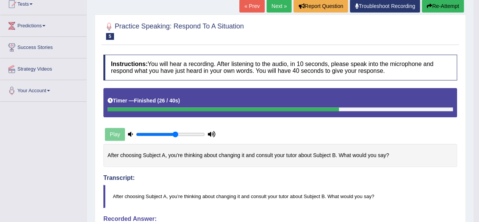
scroll to position [25, 0]
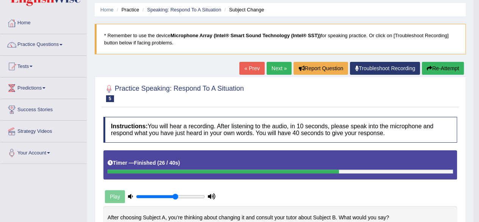
click at [431, 67] on button "Re-Attempt" at bounding box center [443, 68] width 42 height 13
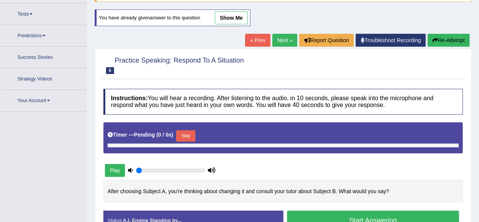
scroll to position [87, 0]
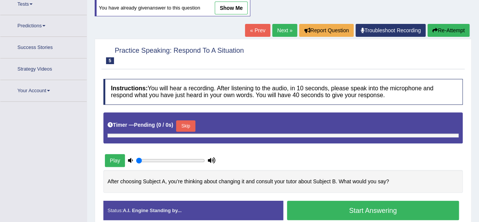
click at [186, 133] on div at bounding box center [283, 135] width 351 height 4
type input "0.6"
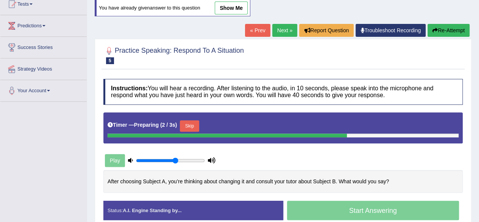
click at [189, 125] on button "Skip" at bounding box center [189, 125] width 19 height 11
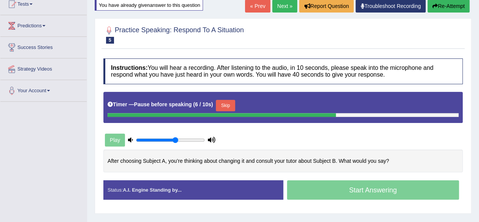
click at [381, 189] on div "Start Answering" at bounding box center [373, 190] width 180 height 21
click at [229, 103] on button "Skip" at bounding box center [225, 105] width 19 height 11
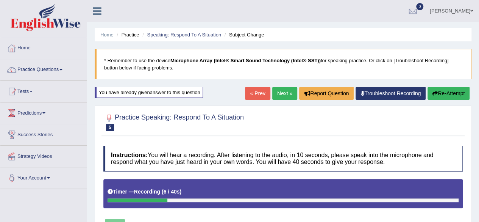
click at [281, 91] on link "Next »" at bounding box center [284, 93] width 25 height 13
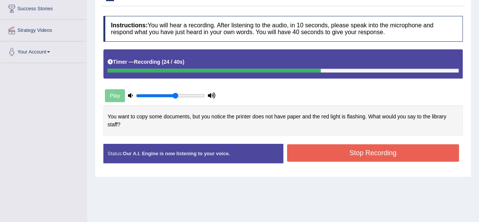
click at [380, 148] on button "Stop Recording" at bounding box center [373, 152] width 172 height 17
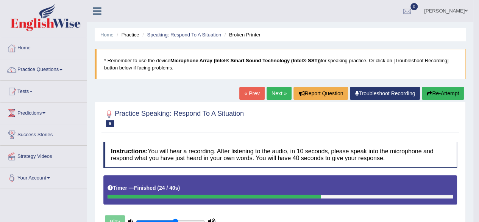
click at [278, 90] on link "Next »" at bounding box center [279, 93] width 25 height 13
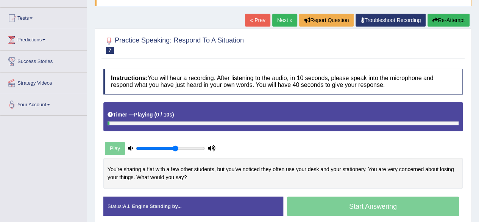
click at [197, 111] on div "Timer — Playing ( 0 / 10s ) Skip" at bounding box center [283, 114] width 351 height 13
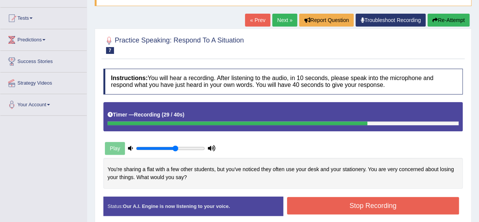
click at [367, 206] on button "Stop Recording" at bounding box center [373, 205] width 172 height 17
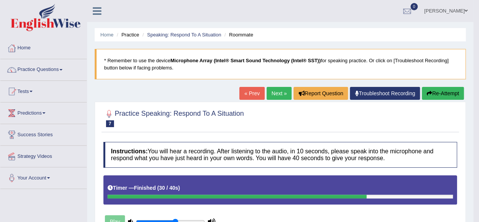
click at [432, 90] on button "Re-Attempt" at bounding box center [443, 93] width 42 height 13
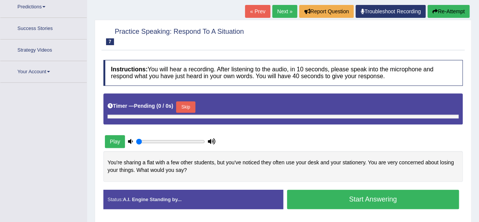
scroll to position [118, 0]
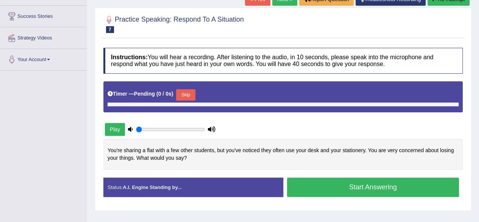
type input "0.6"
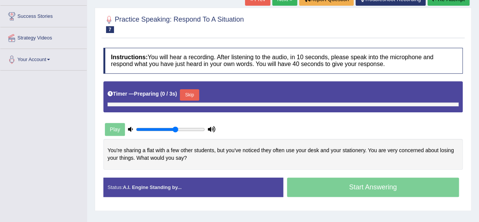
scroll to position [0, 0]
click at [191, 95] on button "Skip" at bounding box center [189, 94] width 19 height 11
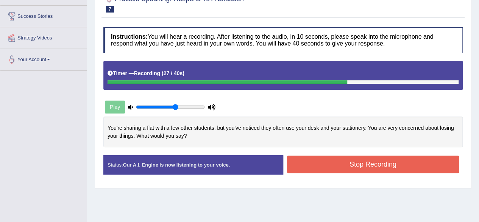
click at [373, 164] on button "Stop Recording" at bounding box center [373, 163] width 172 height 17
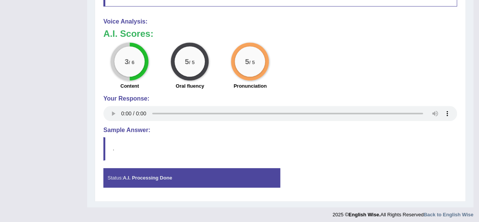
scroll to position [364, 0]
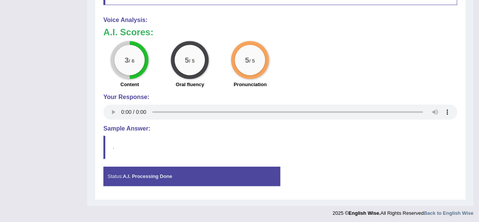
click at [163, 174] on strong "A.I. Processing Done" at bounding box center [147, 176] width 49 height 6
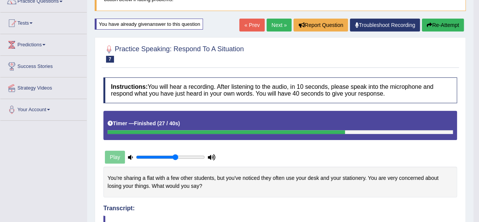
scroll to position [0, 0]
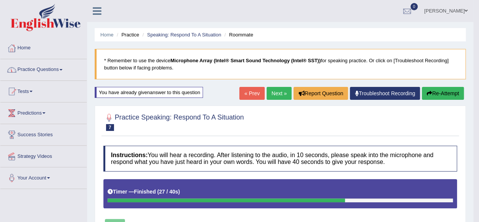
click at [127, 33] on li "Practice" at bounding box center [127, 34] width 24 height 7
click at [36, 74] on link "Practice Questions" at bounding box center [43, 68] width 86 height 19
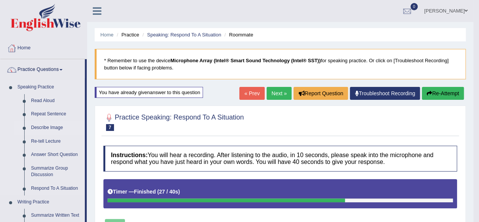
click at [40, 129] on link "Describe Image" at bounding box center [56, 128] width 57 height 14
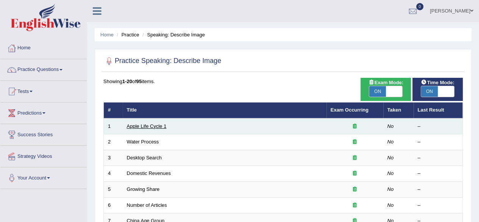
click at [149, 123] on link "Apple Life Cycle 1" at bounding box center [147, 126] width 40 height 6
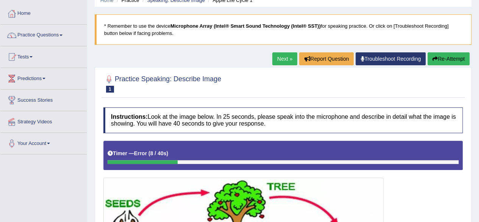
scroll to position [33, 0]
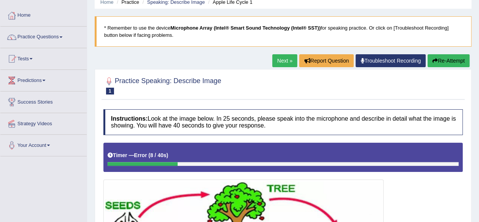
click at [447, 60] on button "Re-Attempt" at bounding box center [449, 60] width 42 height 13
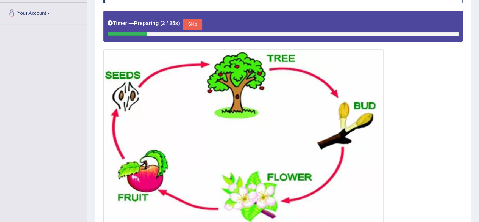
scroll to position [156, 0]
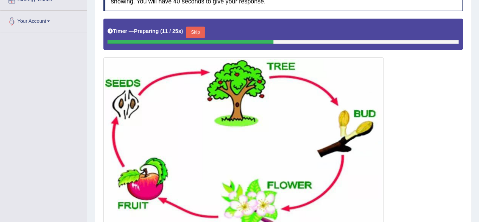
click at [200, 27] on button "Skip" at bounding box center [195, 32] width 19 height 11
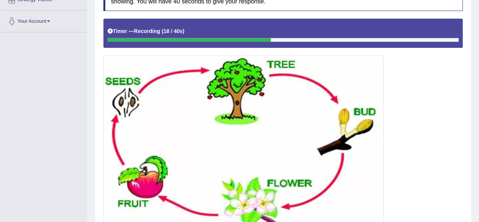
scroll to position [221, 0]
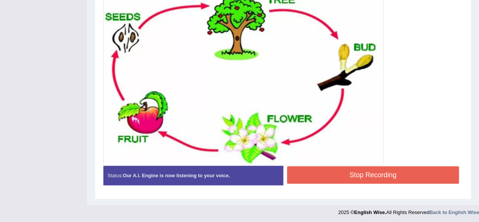
click at [329, 170] on button "Stop Recording" at bounding box center [373, 174] width 172 height 17
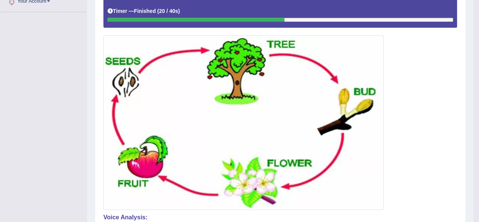
scroll to position [0, 0]
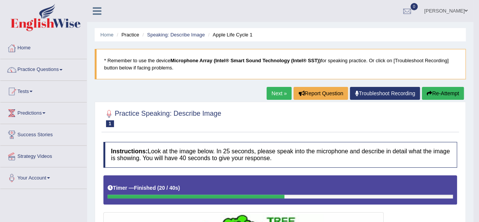
click at [283, 92] on link "Next »" at bounding box center [279, 93] width 25 height 13
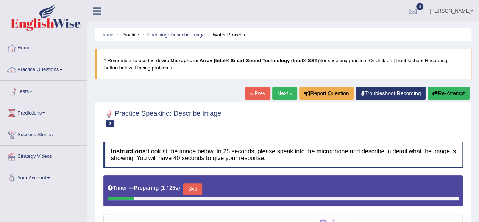
click at [282, 91] on link "Next »" at bounding box center [284, 93] width 25 height 13
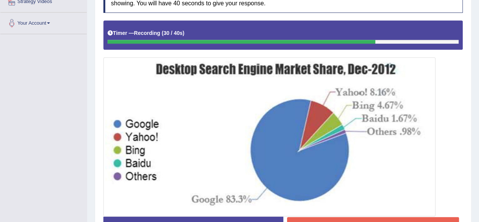
scroll to position [205, 0]
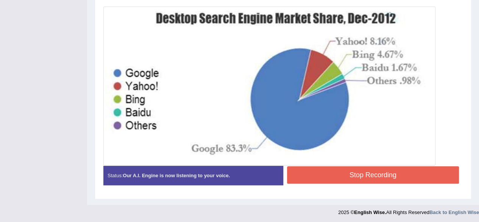
click at [345, 170] on button "Stop Recording" at bounding box center [373, 174] width 172 height 17
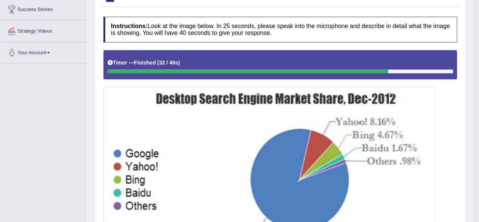
scroll to position [0, 0]
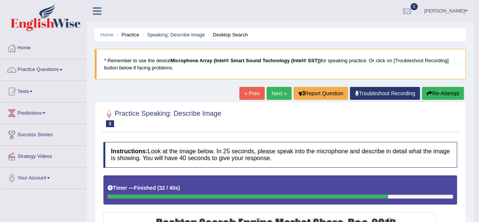
click at [275, 91] on link "Next »" at bounding box center [279, 93] width 25 height 13
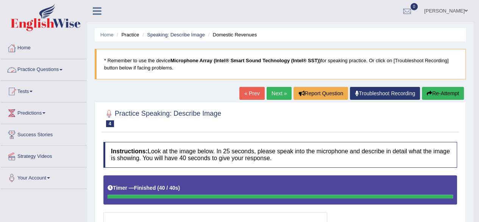
click at [45, 69] on link "Practice Questions" at bounding box center [43, 68] width 86 height 19
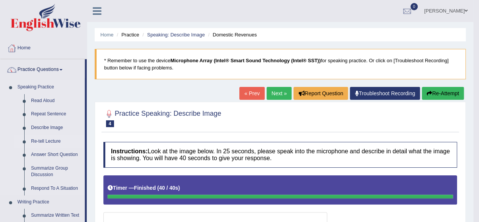
click at [47, 143] on link "Re-tell Lecture" at bounding box center [56, 141] width 57 height 14
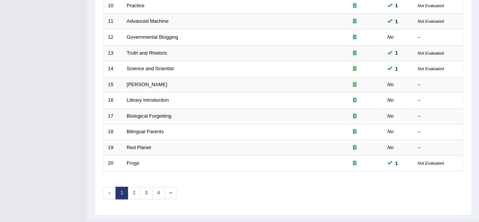
scroll to position [276, 0]
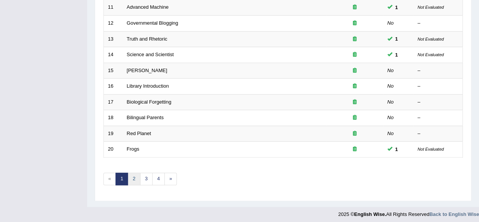
click at [133, 179] on link "2" at bounding box center [134, 178] width 13 height 13
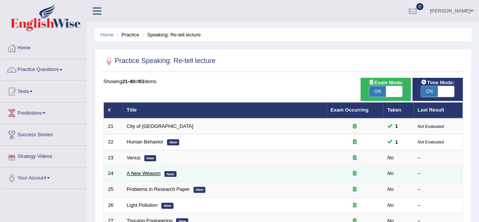
click at [139, 174] on link "A New Weapon" at bounding box center [144, 173] width 34 height 6
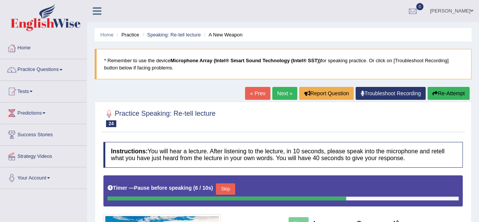
click at [233, 188] on button "Skip" at bounding box center [225, 188] width 19 height 11
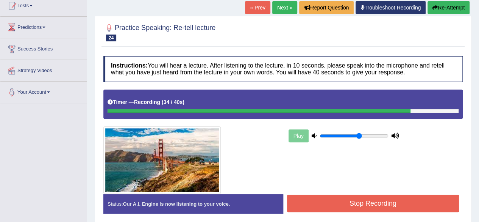
scroll to position [94, 0]
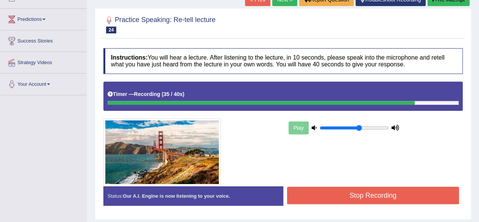
click at [387, 202] on button "Stop Recording" at bounding box center [373, 194] width 172 height 17
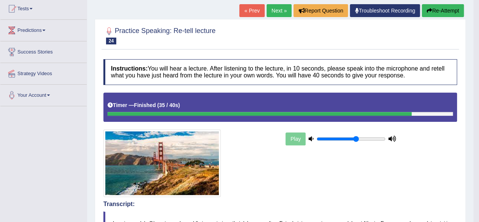
scroll to position [53, 0]
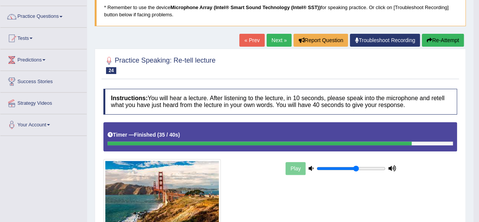
click at [277, 44] on link "Next »" at bounding box center [279, 40] width 25 height 13
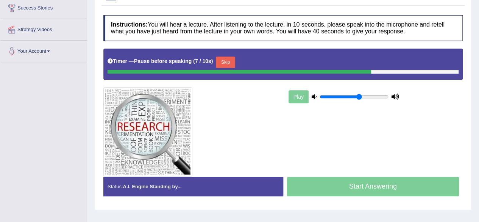
click at [230, 58] on button "Skip" at bounding box center [225, 61] width 19 height 11
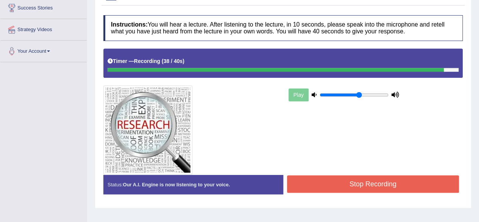
click at [367, 182] on button "Stop Recording" at bounding box center [373, 183] width 172 height 17
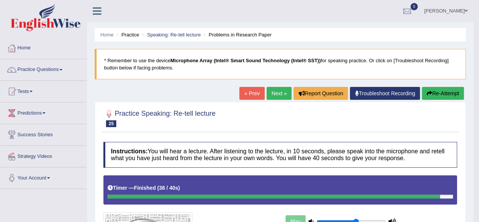
click at [430, 93] on icon "button" at bounding box center [429, 93] width 5 height 5
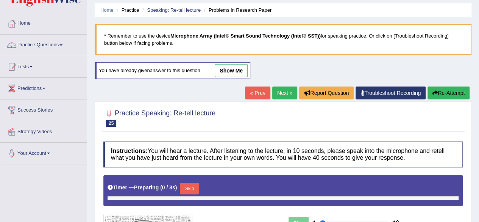
type input "0.6"
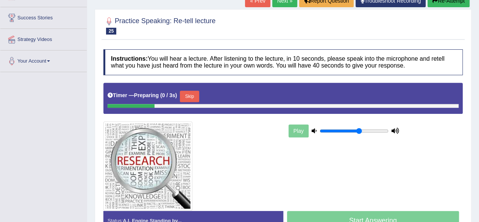
click at [191, 96] on button "Skip" at bounding box center [189, 96] width 19 height 11
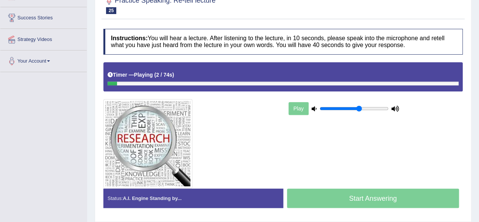
click at [381, 199] on div "Start Answering" at bounding box center [373, 198] width 180 height 21
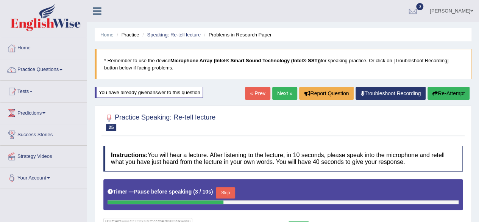
click at [228, 195] on button "Skip" at bounding box center [225, 192] width 19 height 11
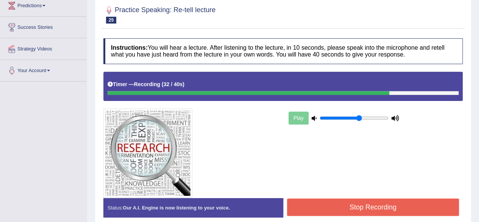
scroll to position [176, 0]
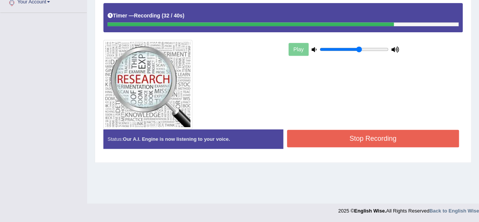
click at [392, 135] on button "Stop Recording" at bounding box center [373, 138] width 172 height 17
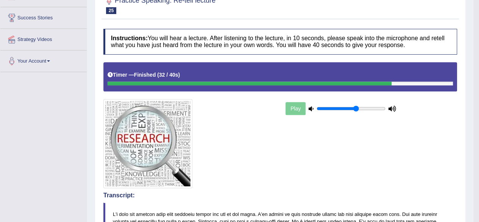
scroll to position [0, 0]
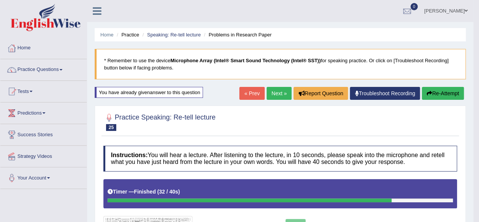
click at [181, 94] on div "You have already given answer to this question" at bounding box center [149, 92] width 108 height 11
click at [62, 69] on span at bounding box center [60, 70] width 3 height 2
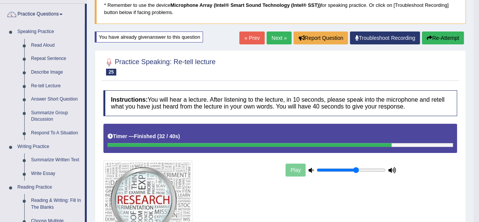
scroll to position [57, 0]
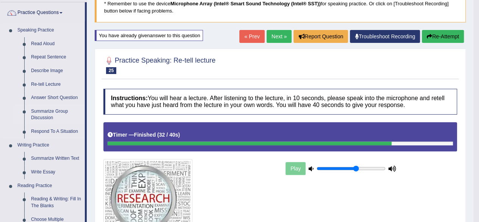
click at [55, 115] on link "Summarize Group Discussion" at bounding box center [56, 115] width 57 height 20
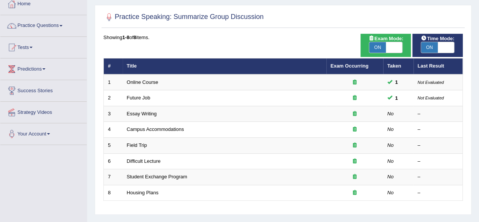
scroll to position [48, 0]
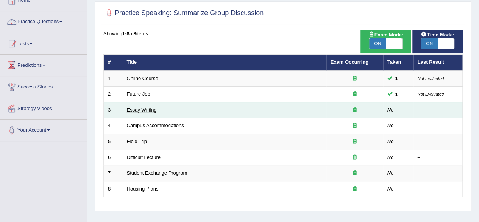
click at [142, 110] on link "Essay Writing" at bounding box center [142, 110] width 30 height 6
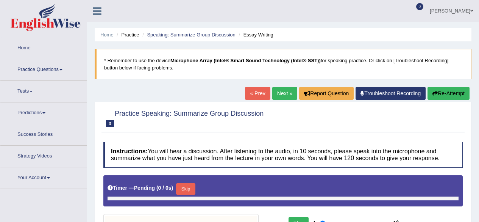
type input "0.6"
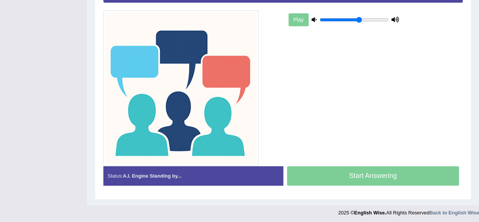
scroll to position [202, 0]
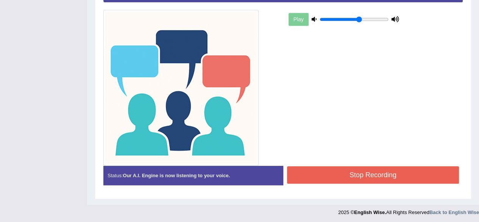
click at [361, 172] on button "Stop Recording" at bounding box center [373, 174] width 172 height 17
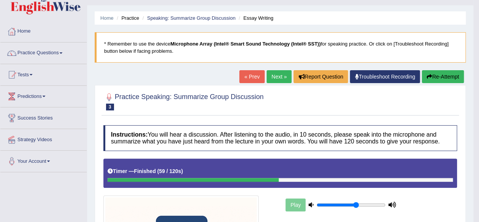
scroll to position [0, 0]
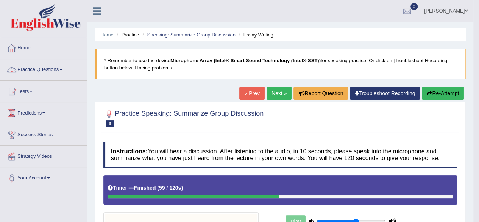
click at [27, 68] on link "Practice Questions" at bounding box center [43, 68] width 86 height 19
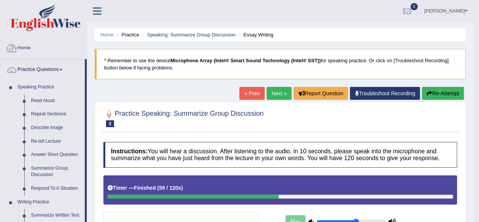
click at [21, 47] on link "Home" at bounding box center [43, 47] width 86 height 19
